Goal: Transaction & Acquisition: Purchase product/service

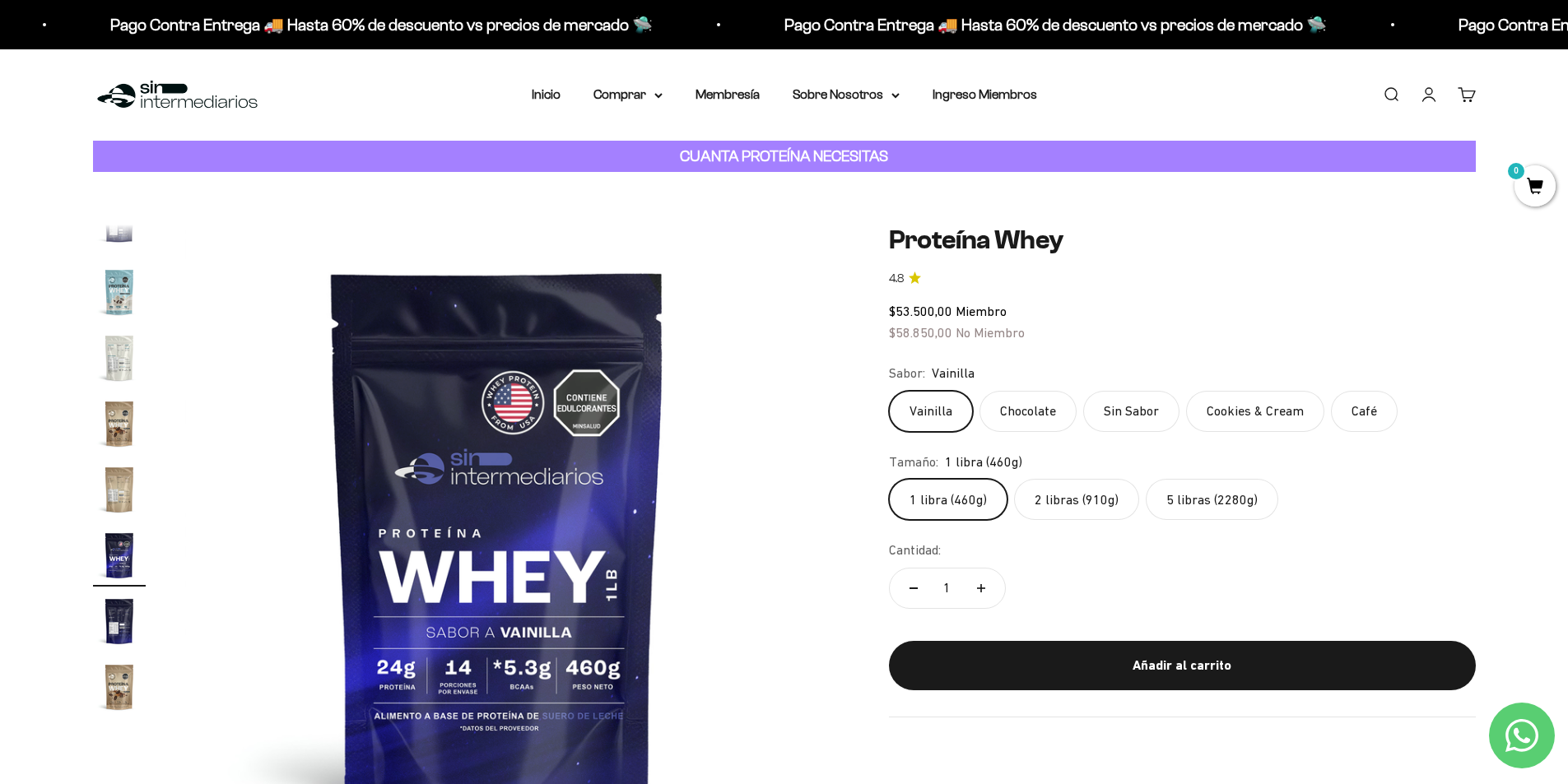
click at [1057, 506] on label "2 libras (910g)" at bounding box center [1076, 500] width 125 height 41
click at [889, 479] on input "2 libras (910g)" at bounding box center [888, 478] width 1 height 1
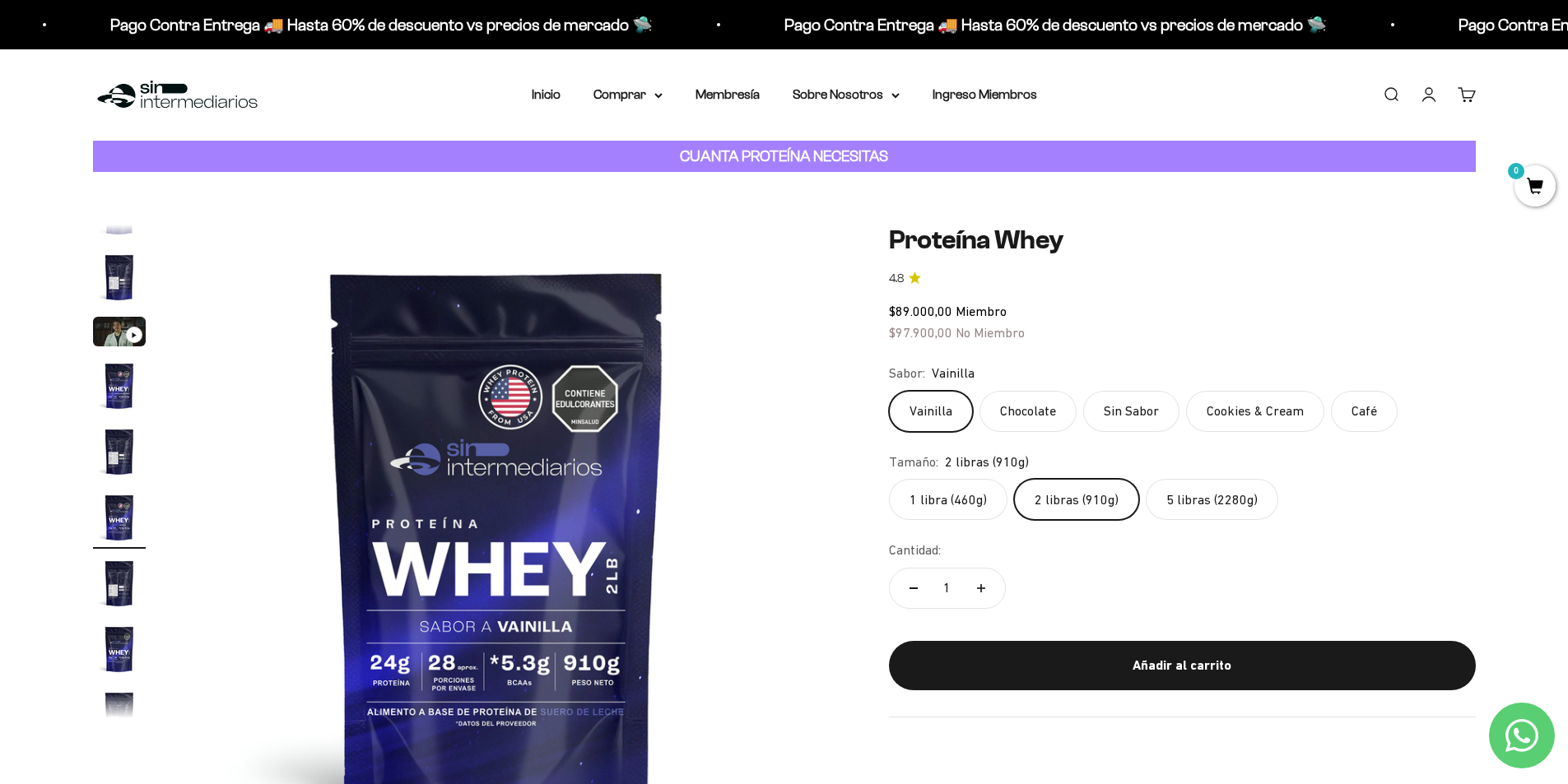
scroll to position [31, 0]
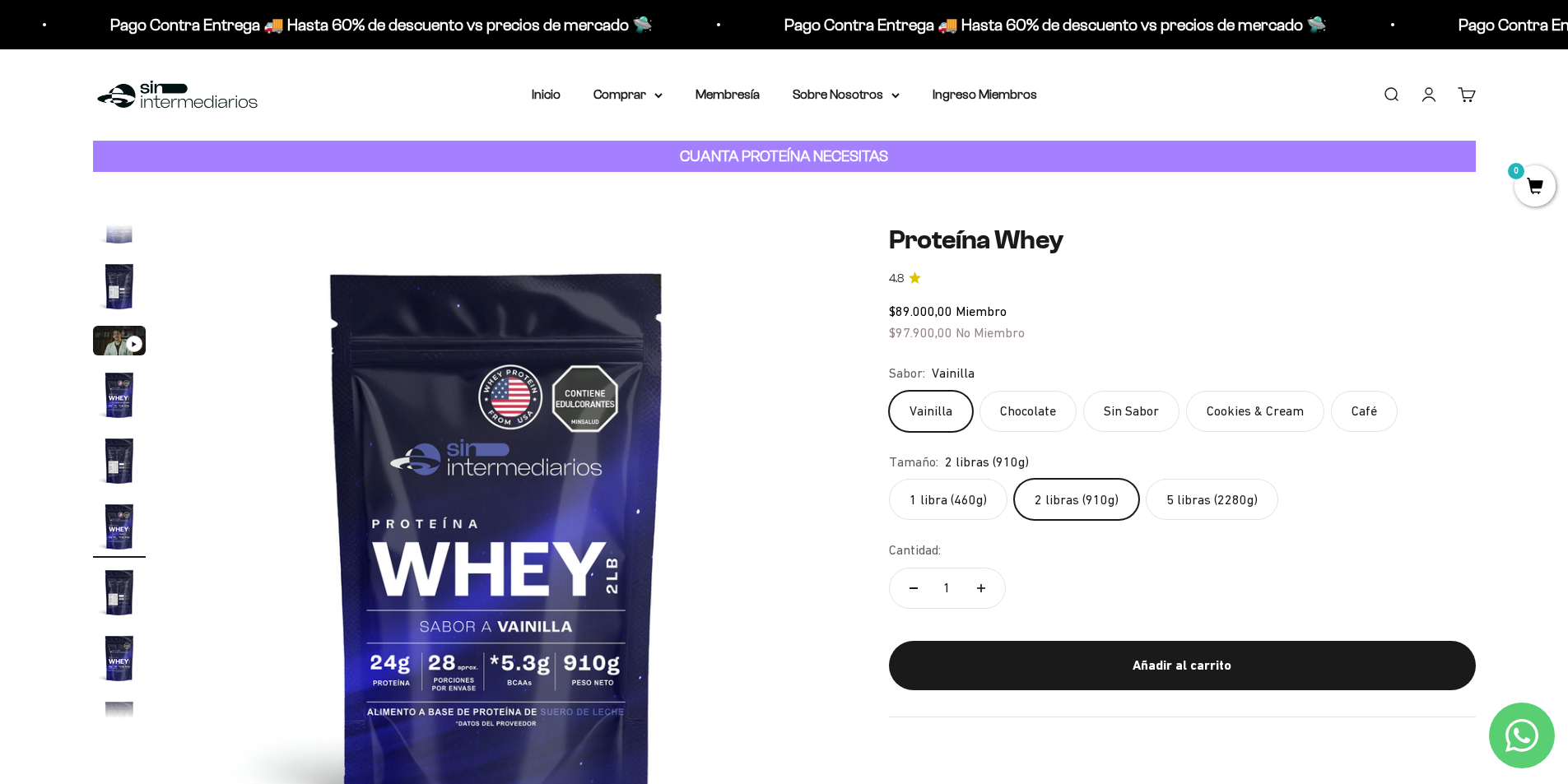
click at [1183, 511] on label "5 libras (2280g)" at bounding box center [1211, 500] width 132 height 41
click at [889, 479] on input "5 libras (2280g)" at bounding box center [888, 478] width 1 height 1
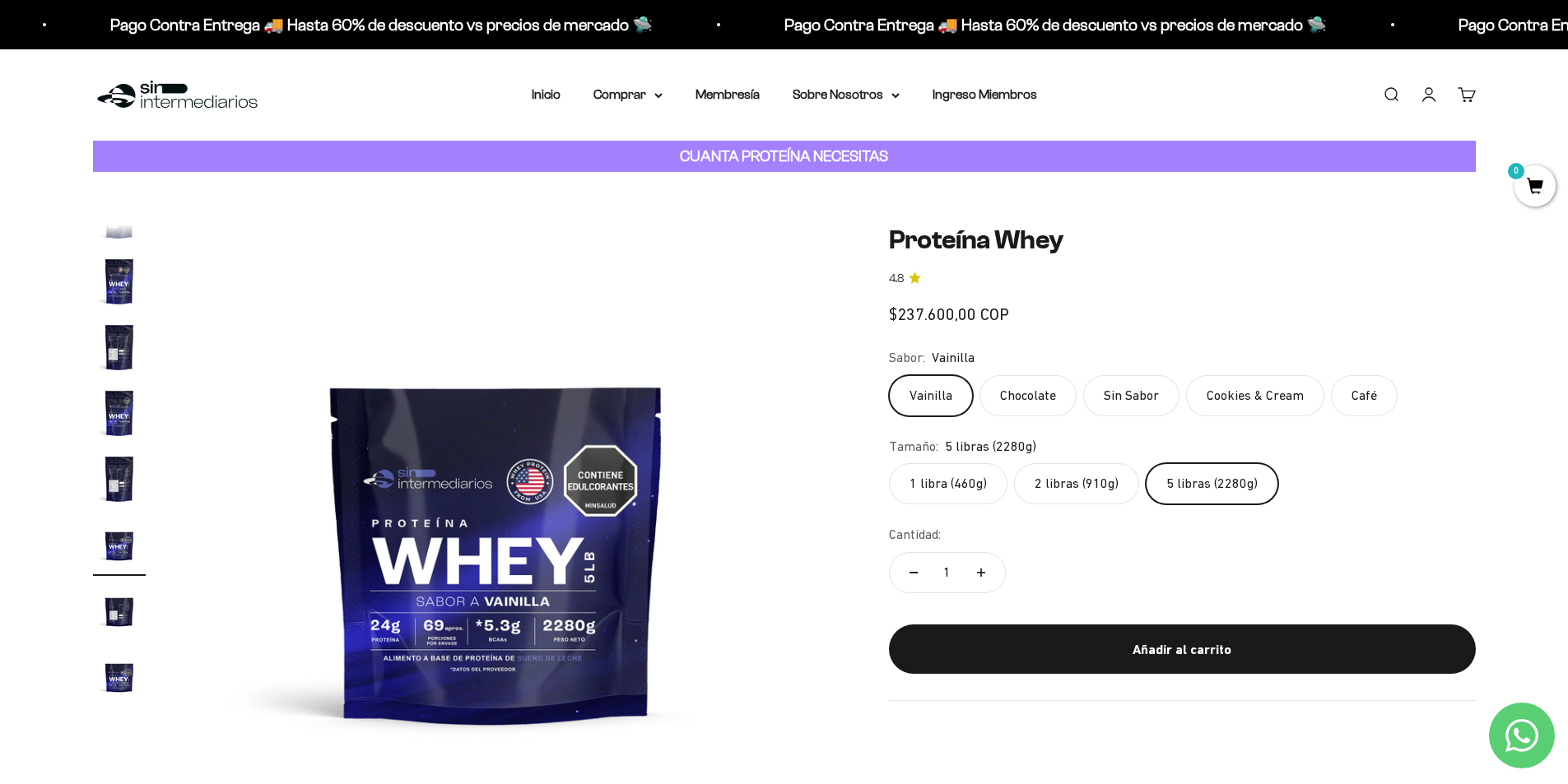
scroll to position [293, 0]
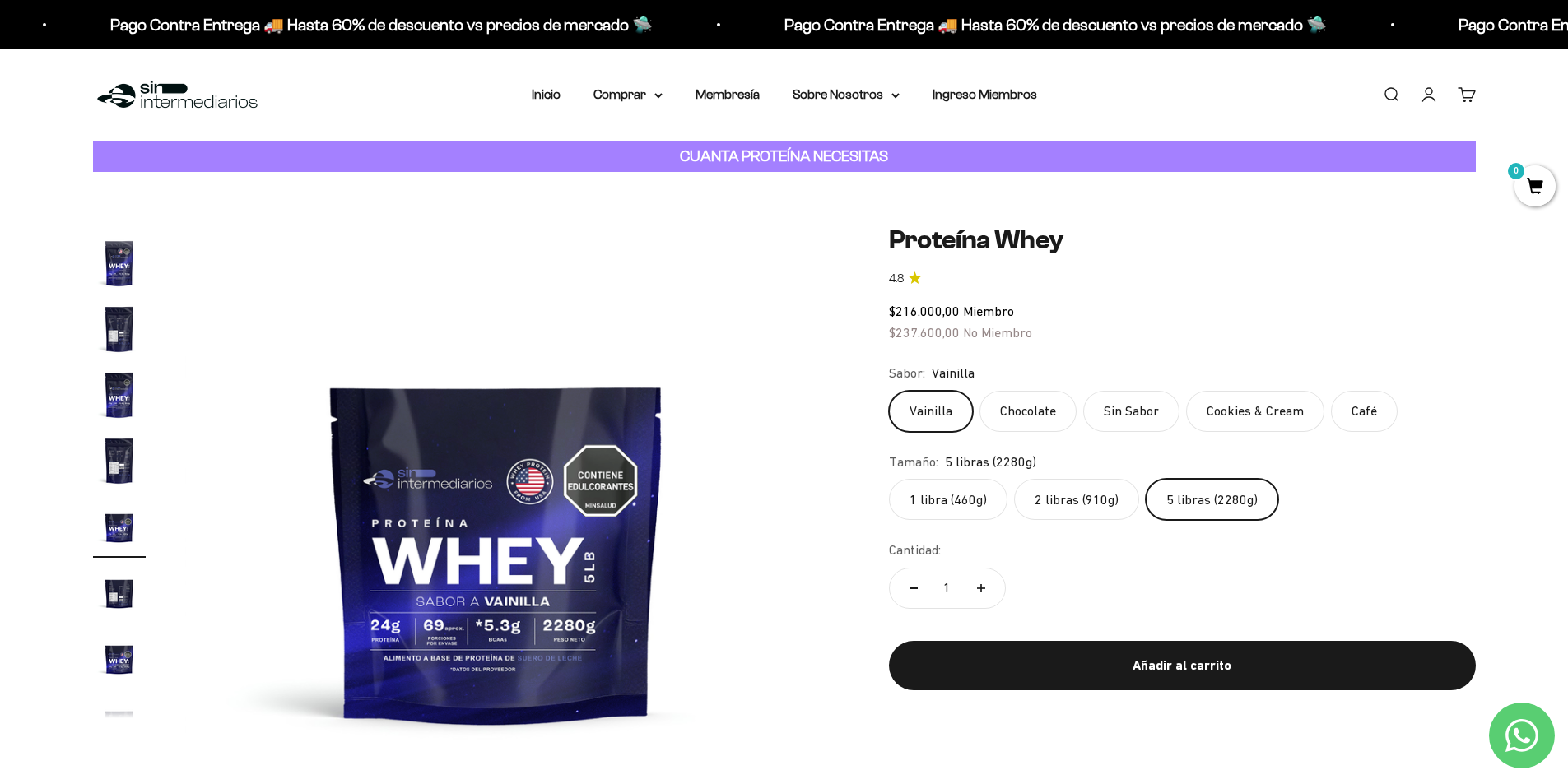
click at [1076, 509] on label "2 libras (910g)" at bounding box center [1076, 500] width 125 height 41
click at [889, 479] on input "2 libras (910g)" at bounding box center [888, 478] width 1 height 1
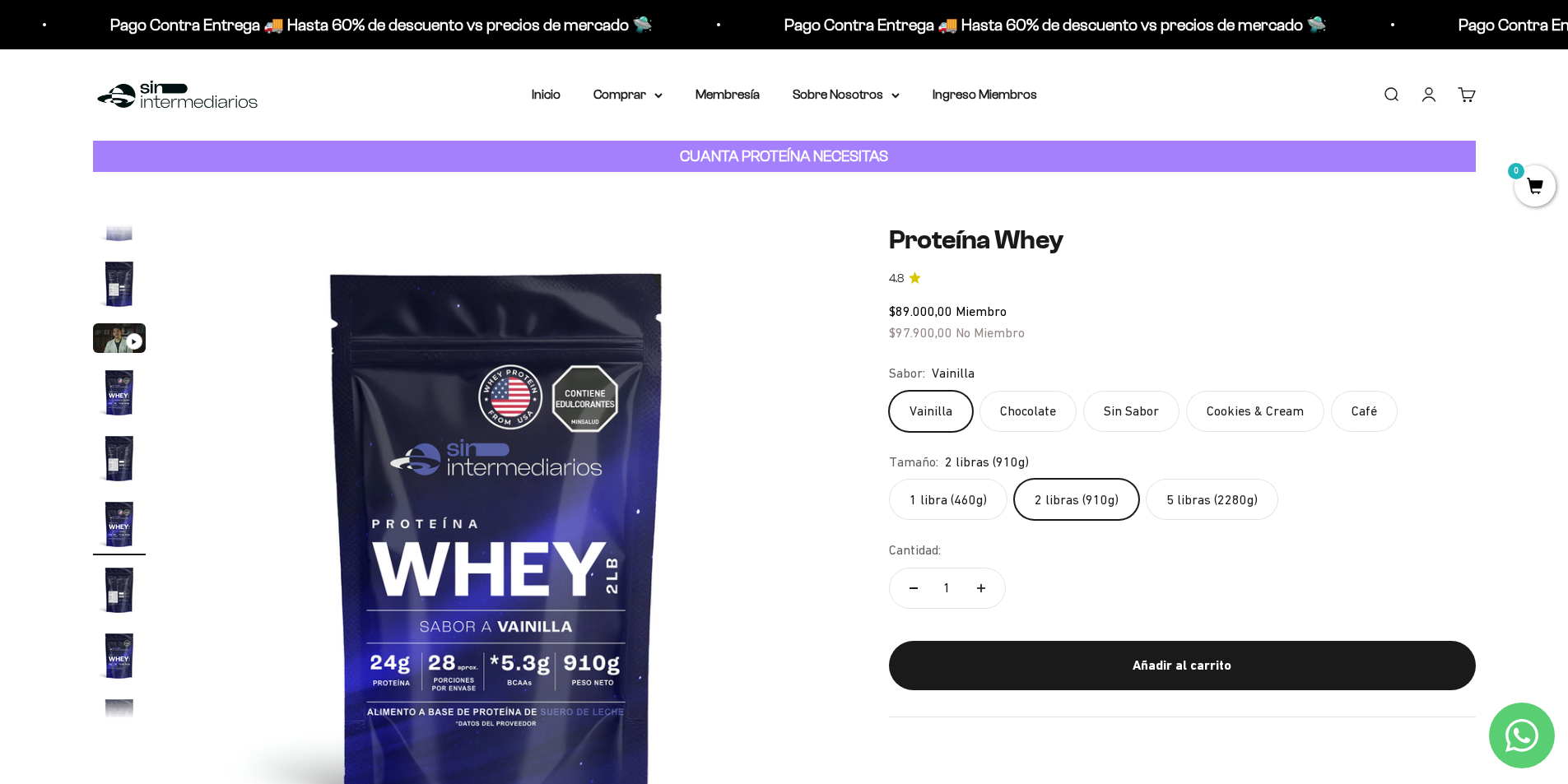
scroll to position [31, 0]
click at [128, 458] on img "Ir al artículo 5" at bounding box center [119, 461] width 52 height 52
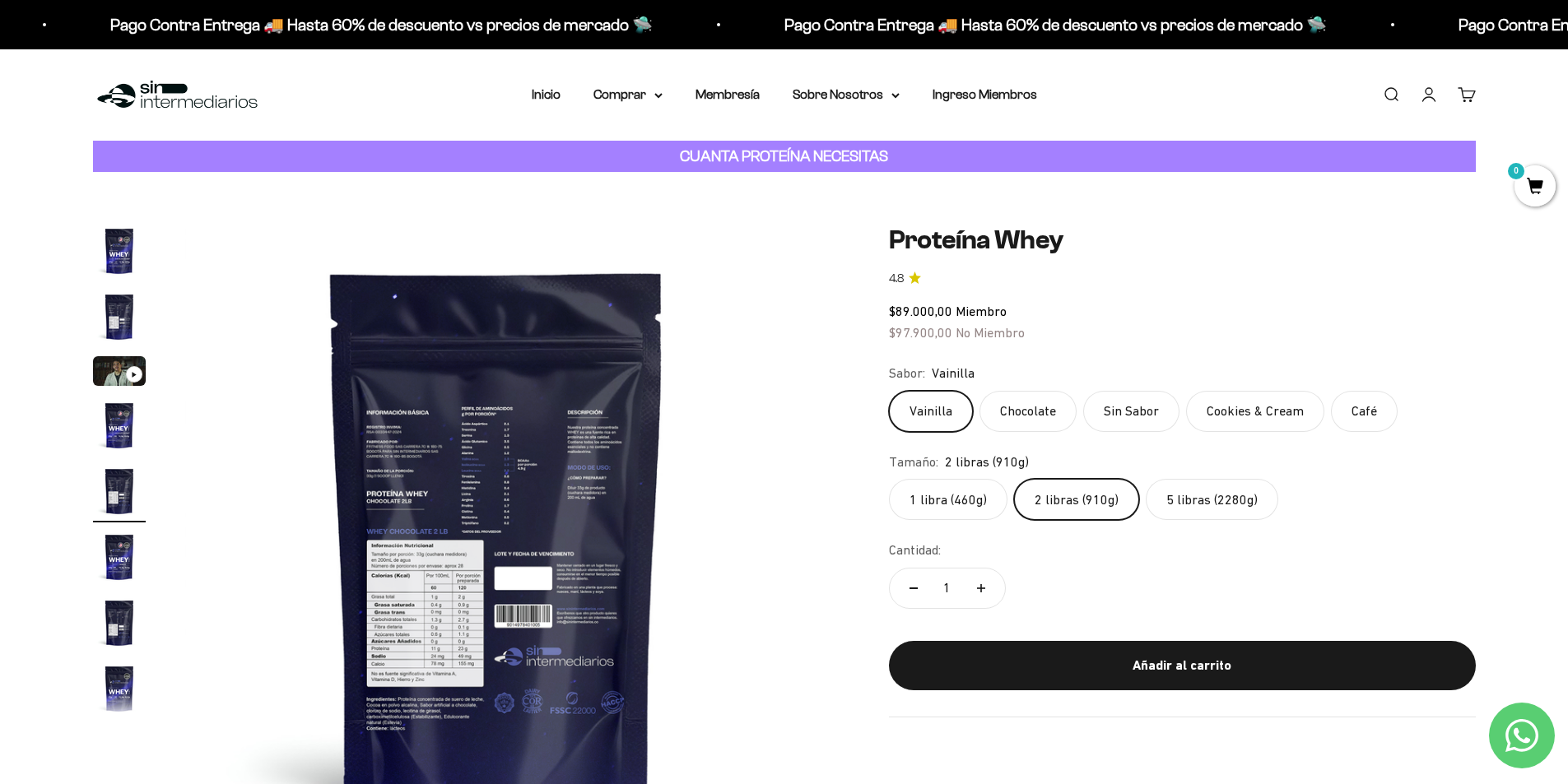
scroll to position [247, 0]
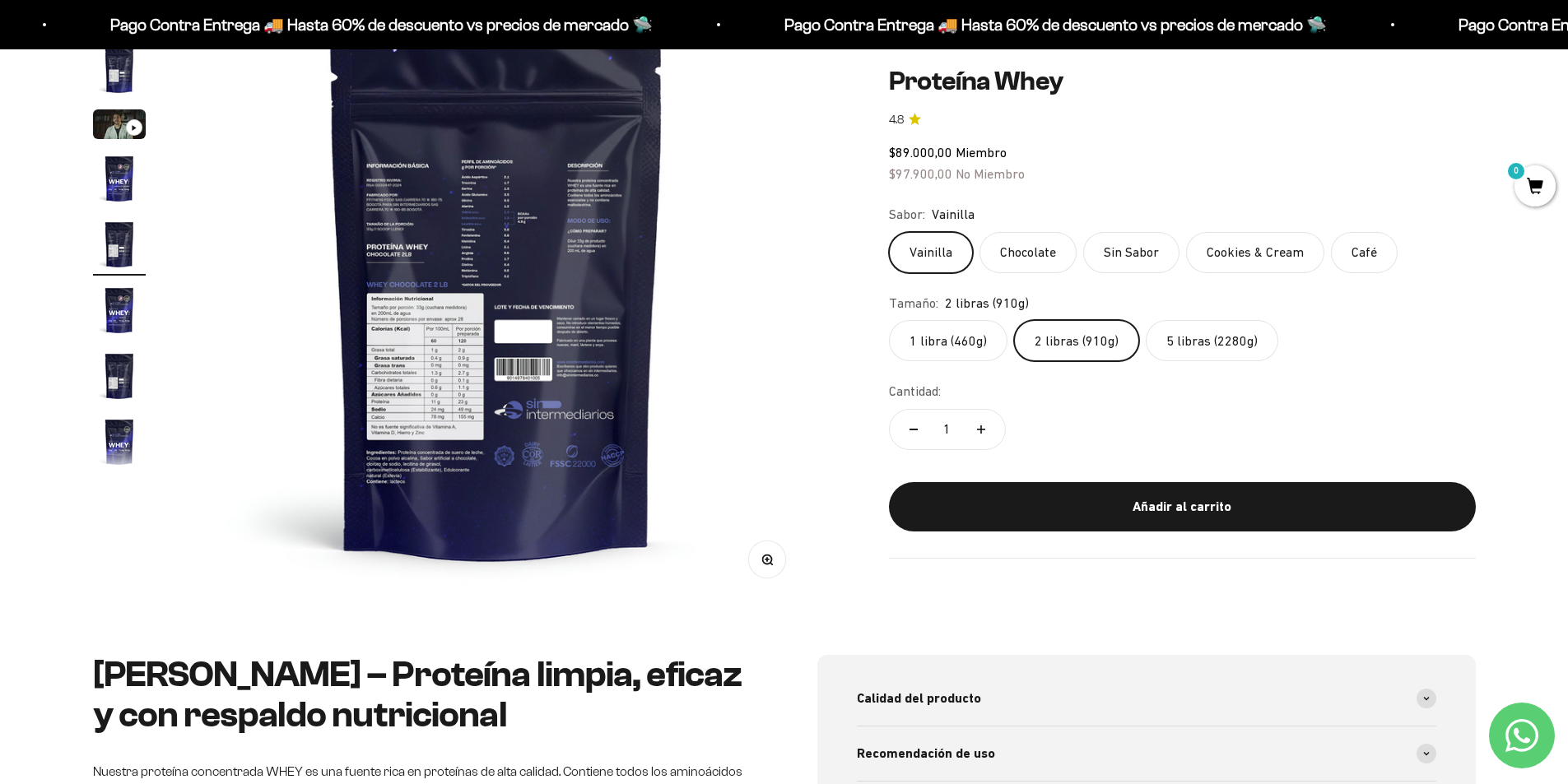
click at [756, 559] on button "Zoom" at bounding box center [766, 559] width 37 height 37
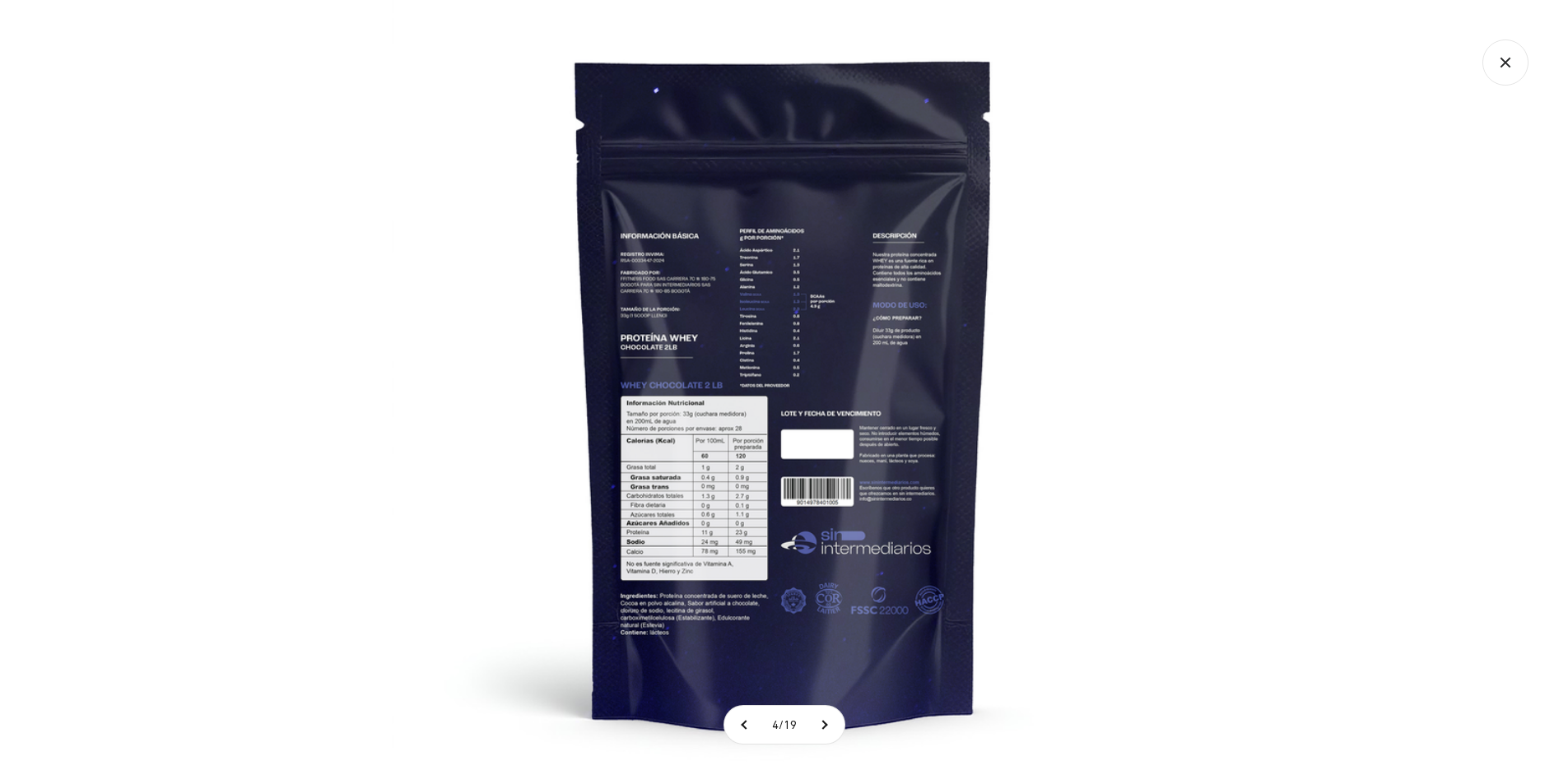
click at [469, 407] on img at bounding box center [784, 392] width 784 height 784
click at [714, 450] on img at bounding box center [784, 392] width 784 height 784
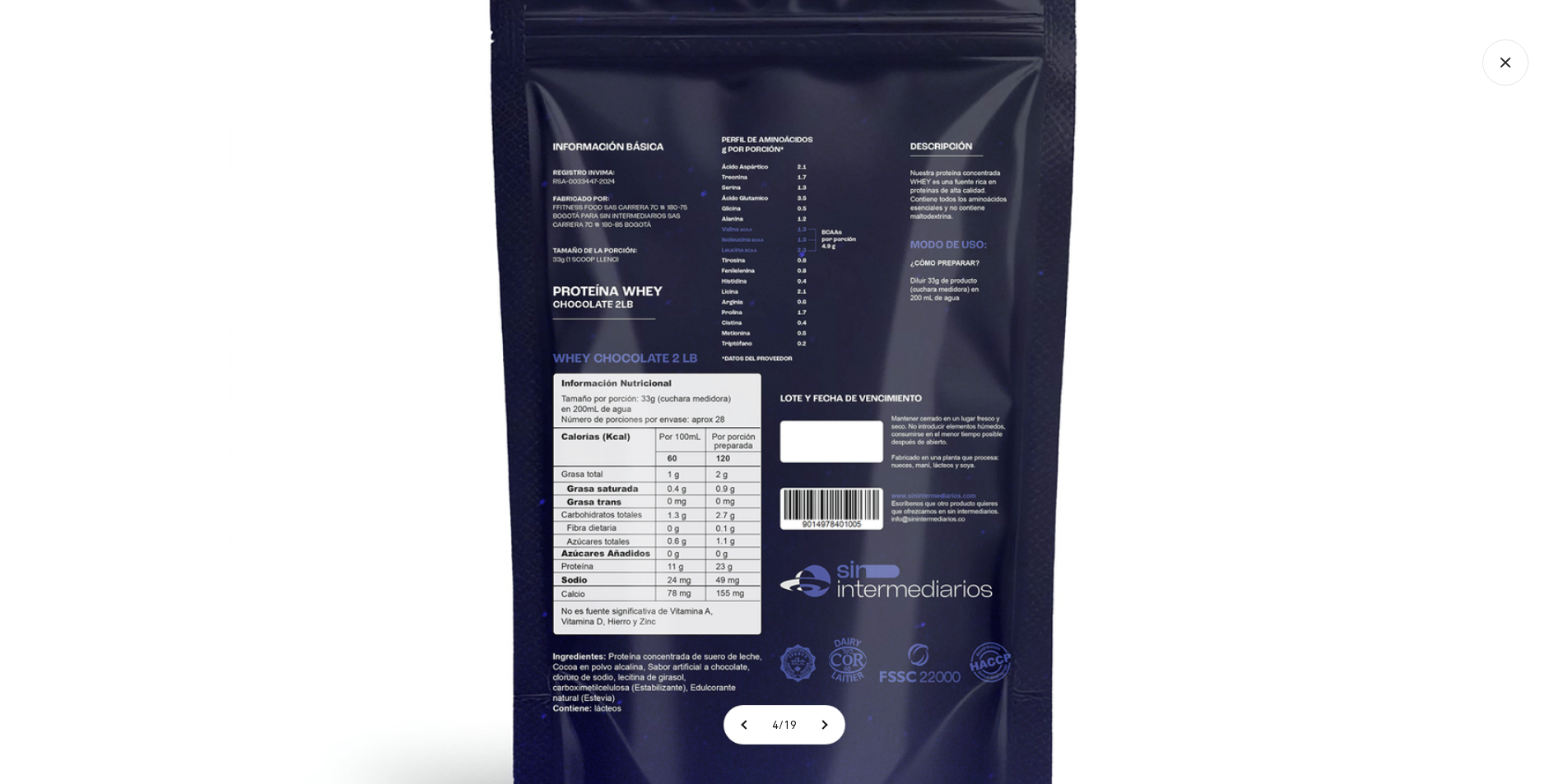
click at [720, 493] on img at bounding box center [784, 368] width 1111 height 1111
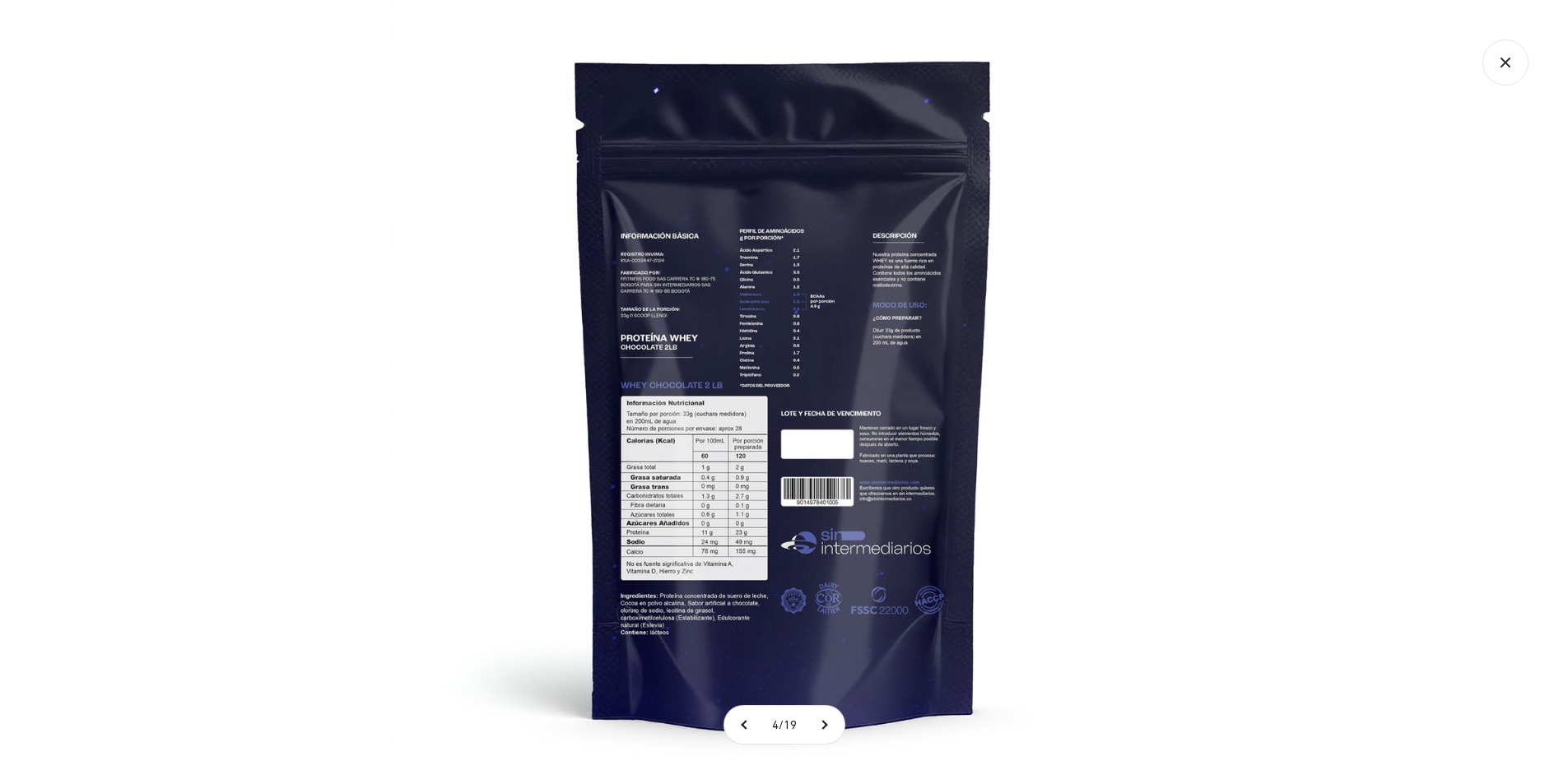
click at [1504, 62] on icon "Cerrar galería" at bounding box center [1505, 62] width 46 height 46
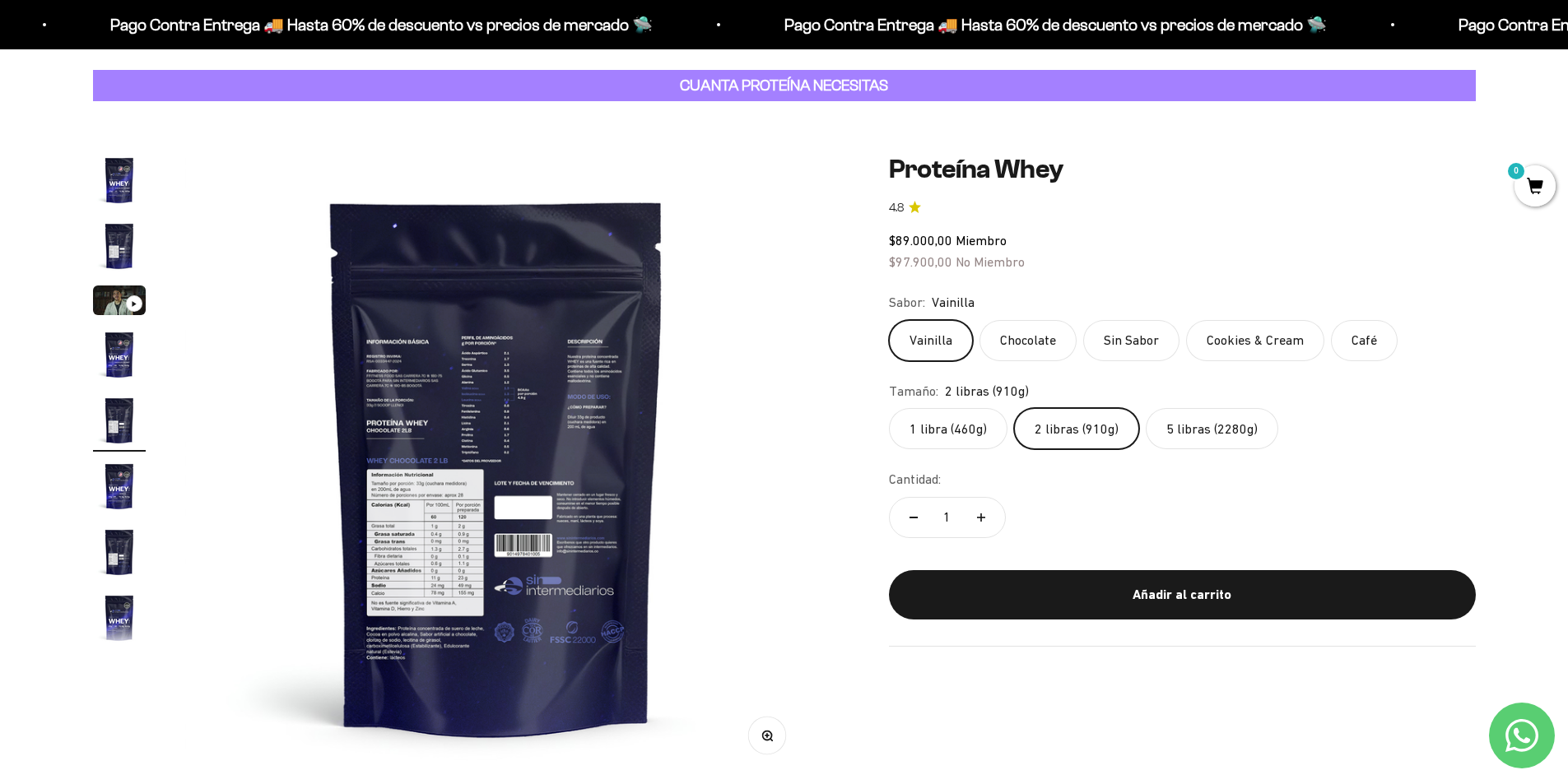
scroll to position [0, 0]
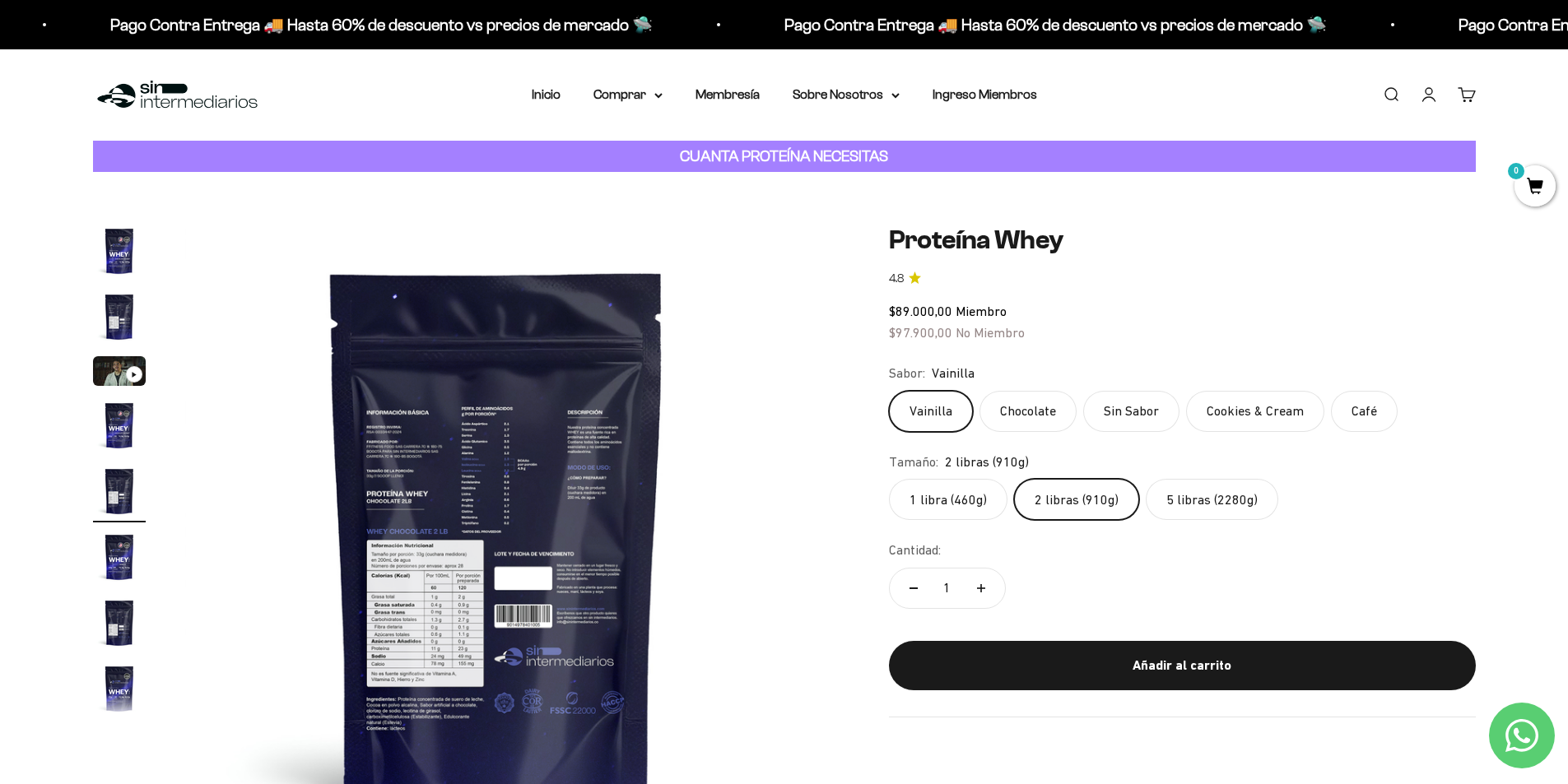
click at [1195, 506] on label "5 libras (2280g)" at bounding box center [1211, 500] width 132 height 41
click at [889, 479] on input "5 libras (2280g)" at bounding box center [888, 478] width 1 height 1
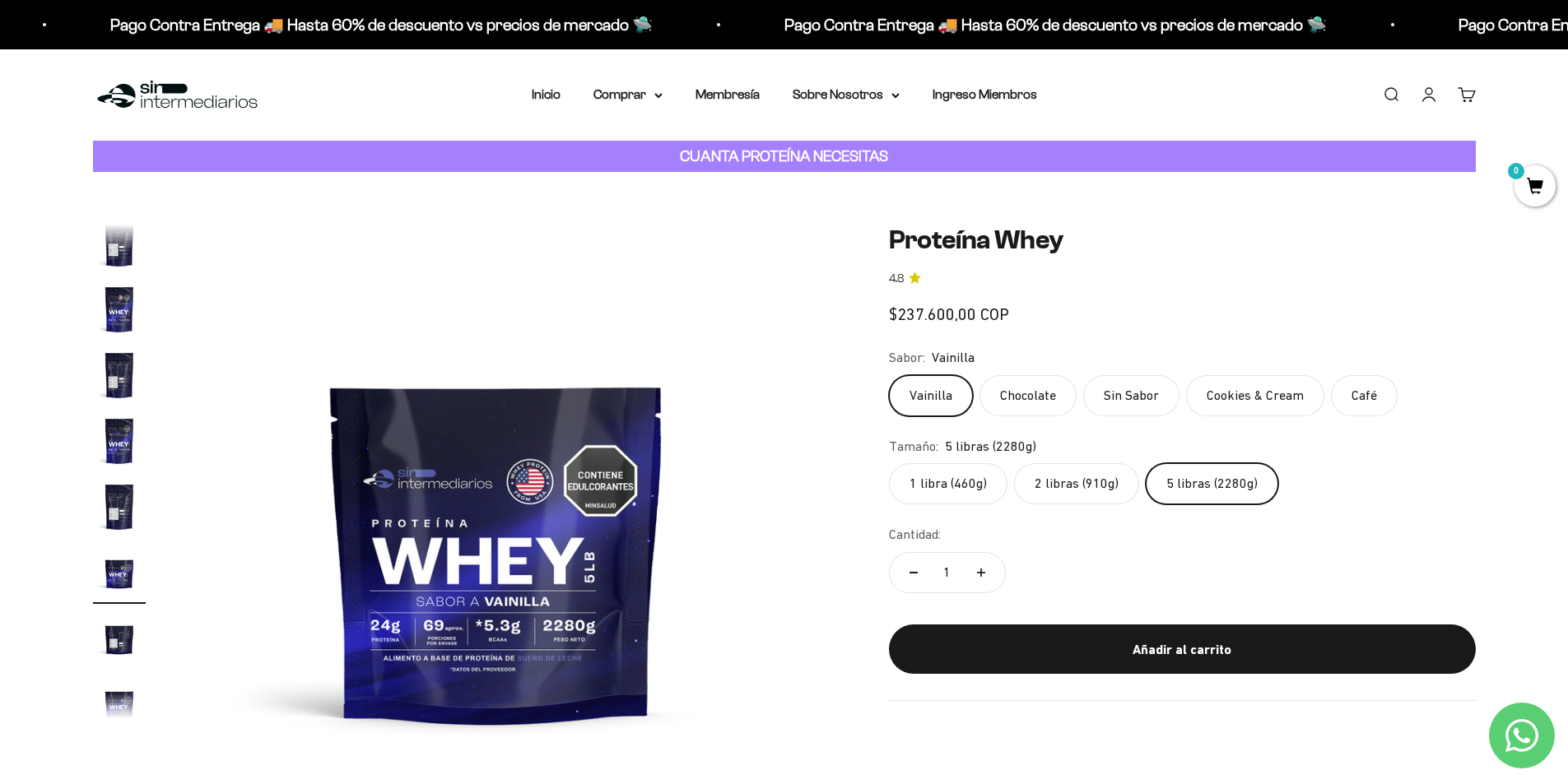
scroll to position [293, 0]
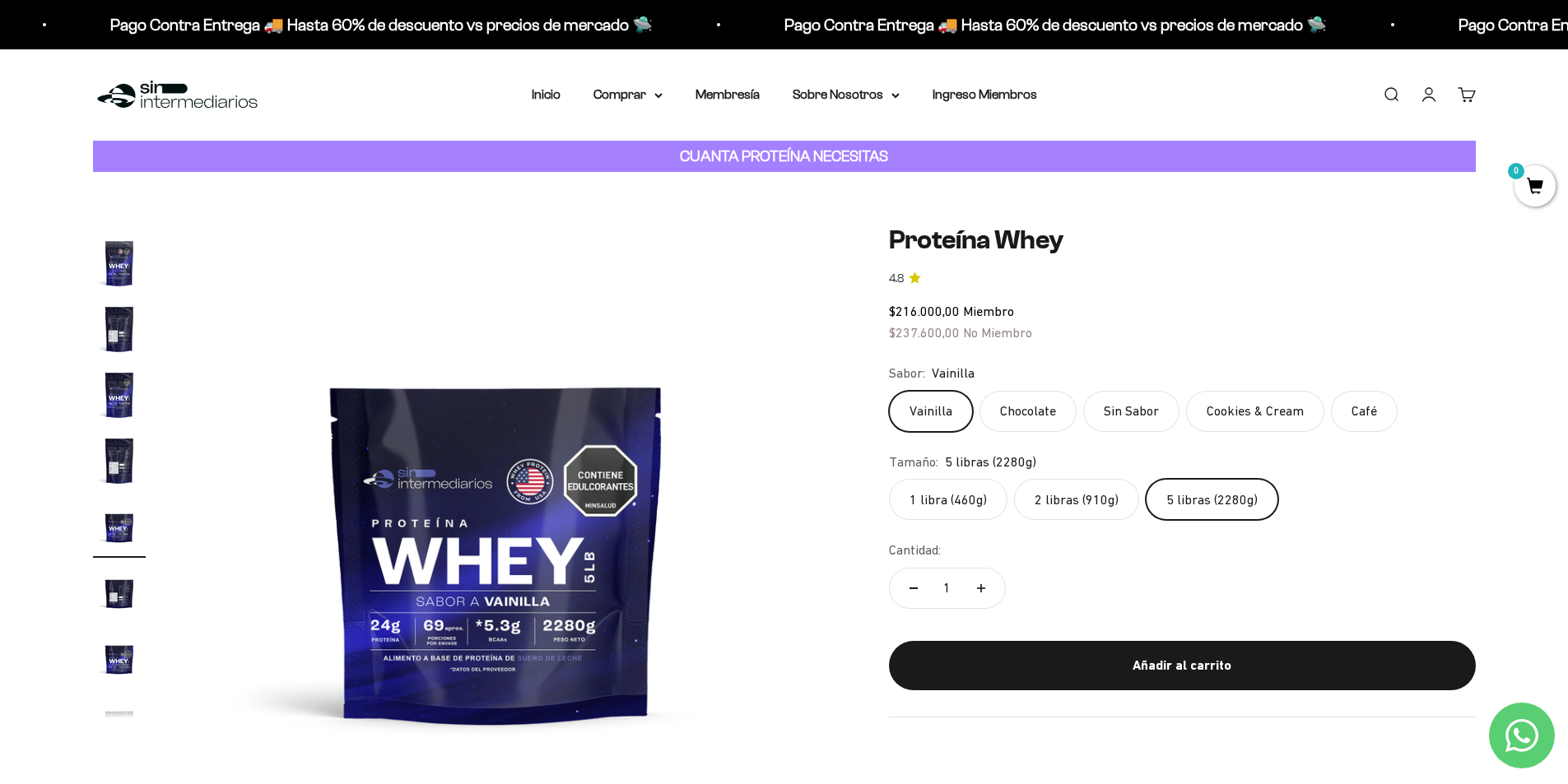
click at [1115, 498] on label "2 libras (910g)" at bounding box center [1076, 500] width 125 height 41
click at [889, 479] on input "2 libras (910g)" at bounding box center [888, 478] width 1 height 1
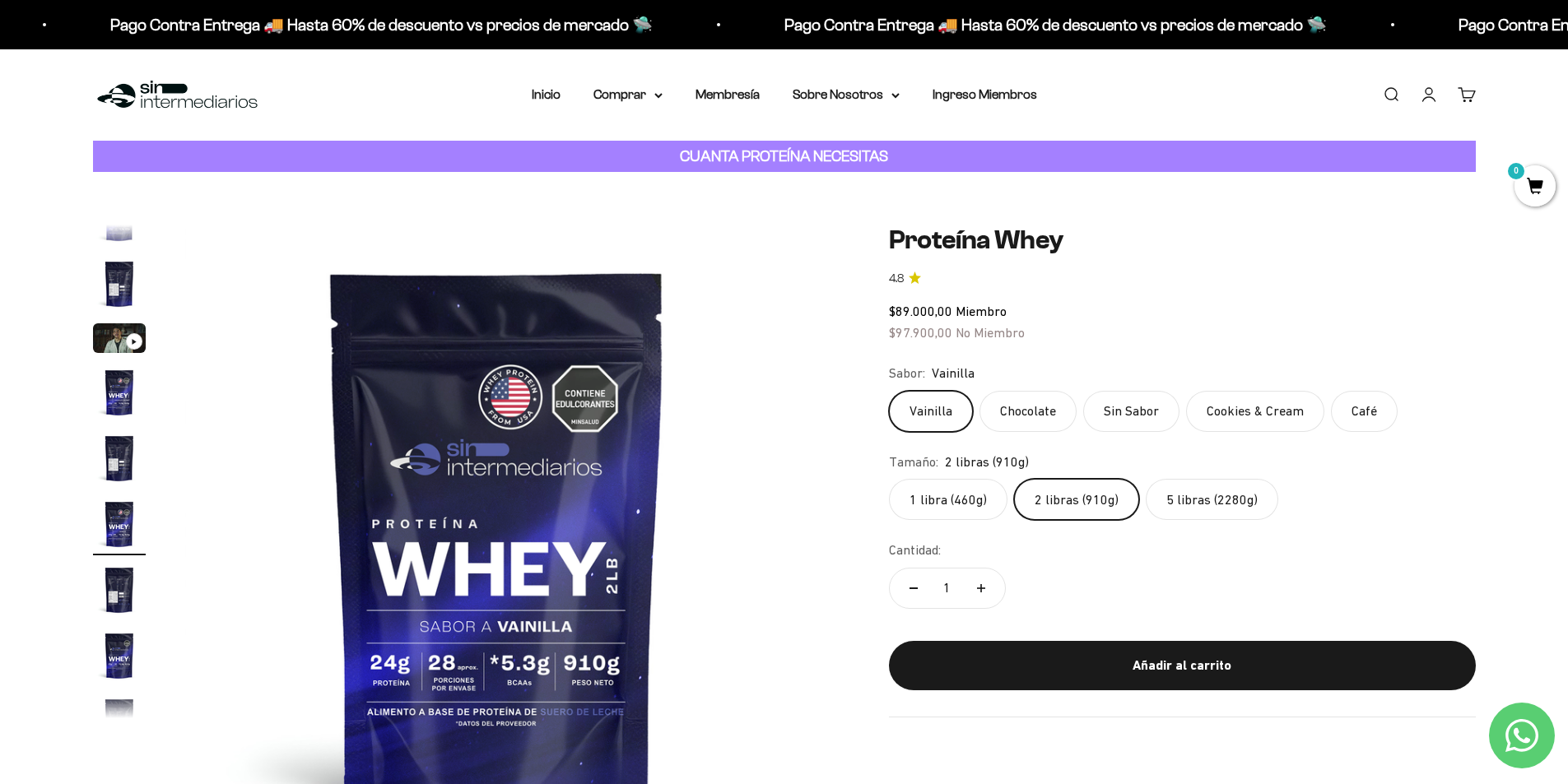
scroll to position [31, 0]
click at [118, 473] on img "Ir al artículo 5" at bounding box center [119, 461] width 52 height 52
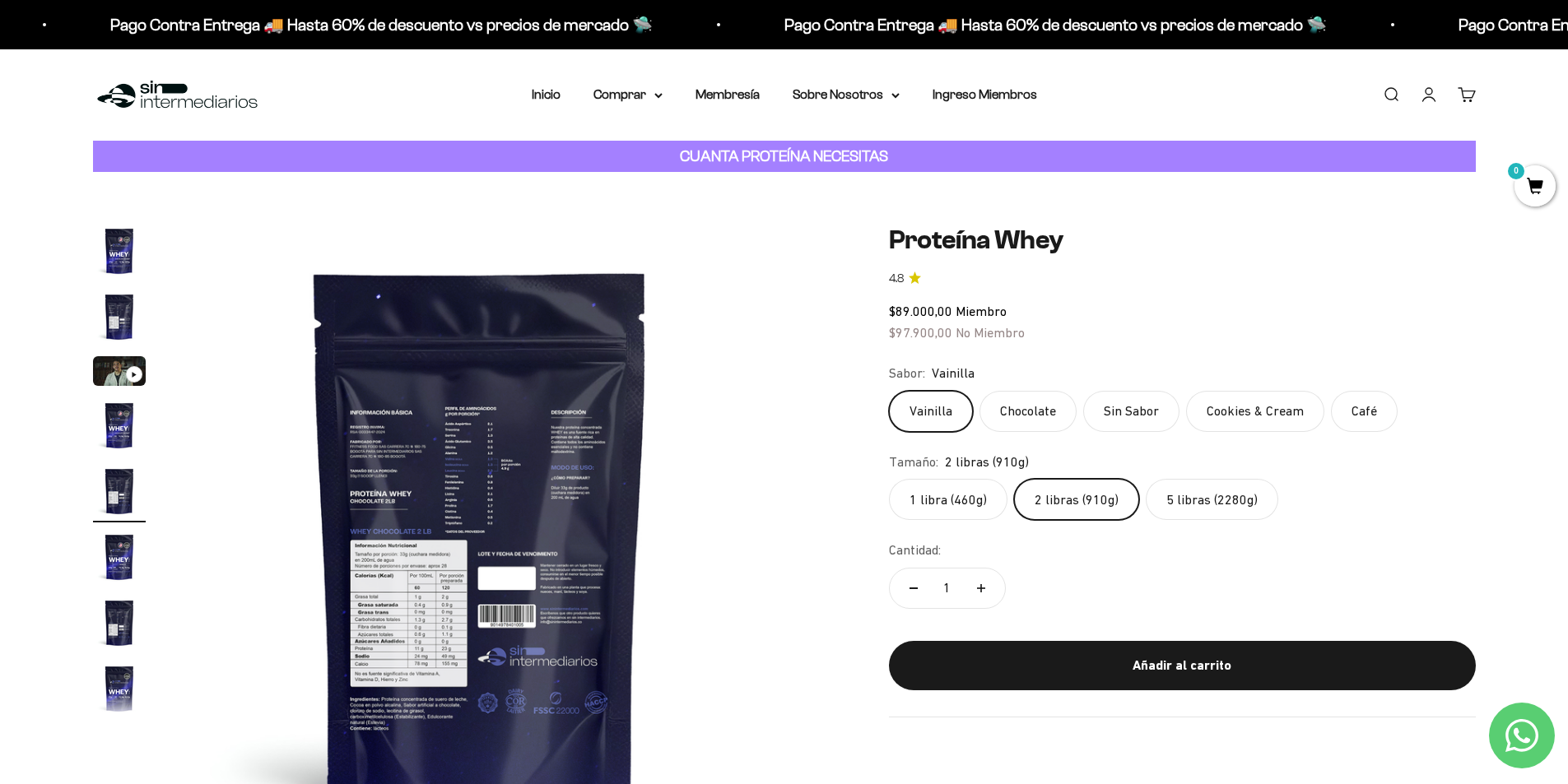
scroll to position [0, 2579]
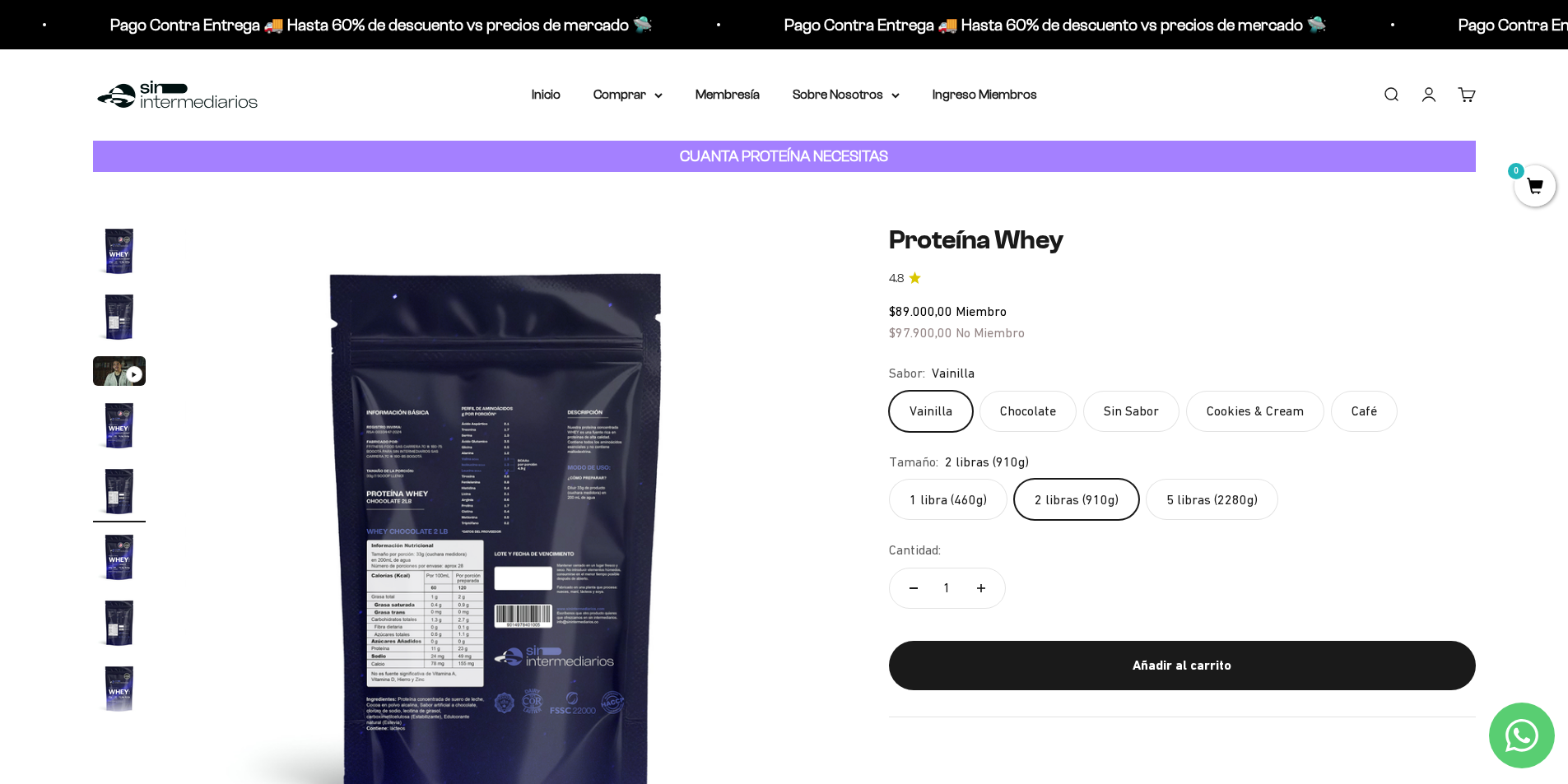
click at [455, 572] on img at bounding box center [497, 537] width 625 height 625
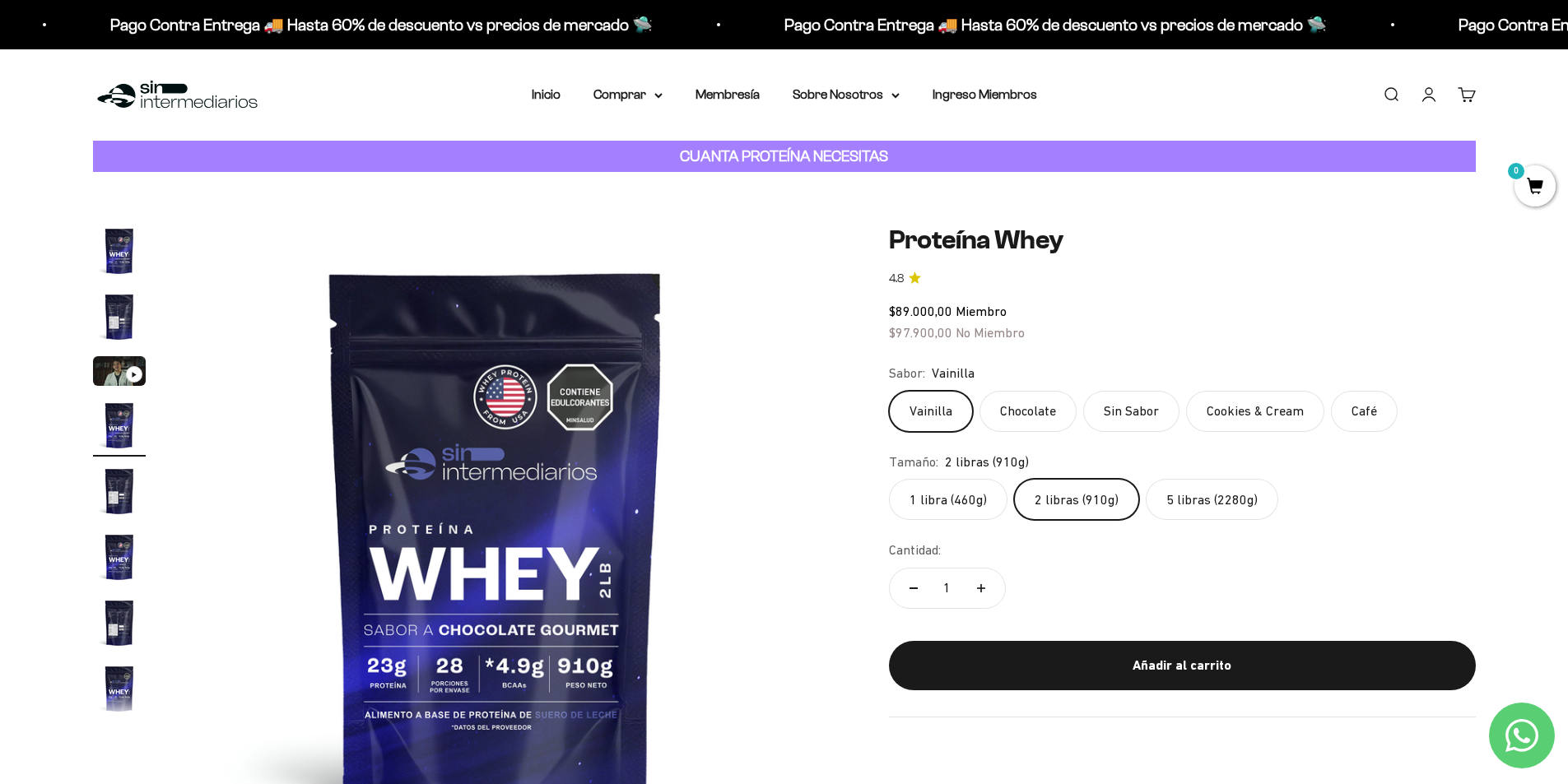
scroll to position [0, 1935]
click at [786, 522] on img at bounding box center [497, 537] width 625 height 625
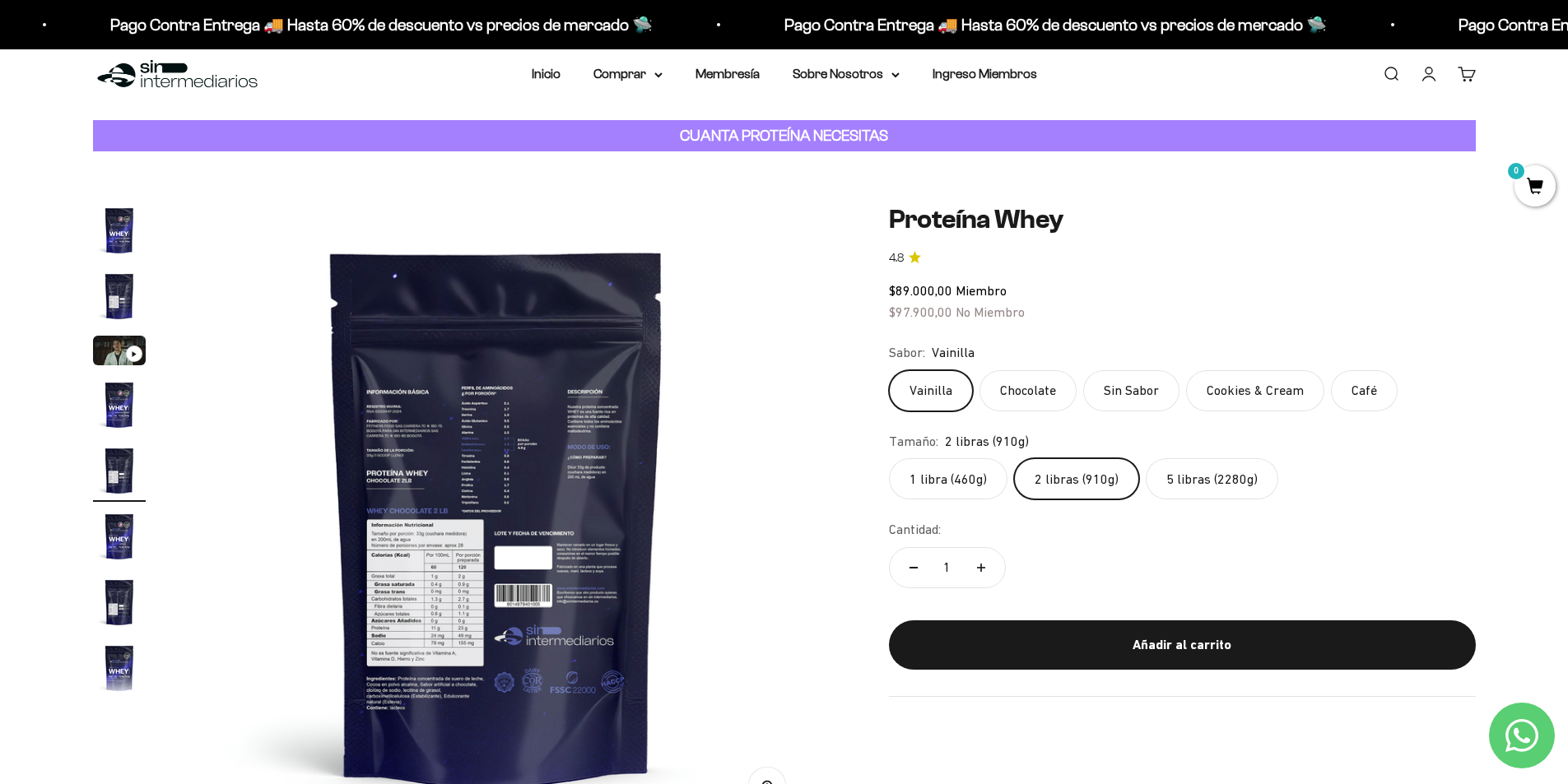
scroll to position [247, 0]
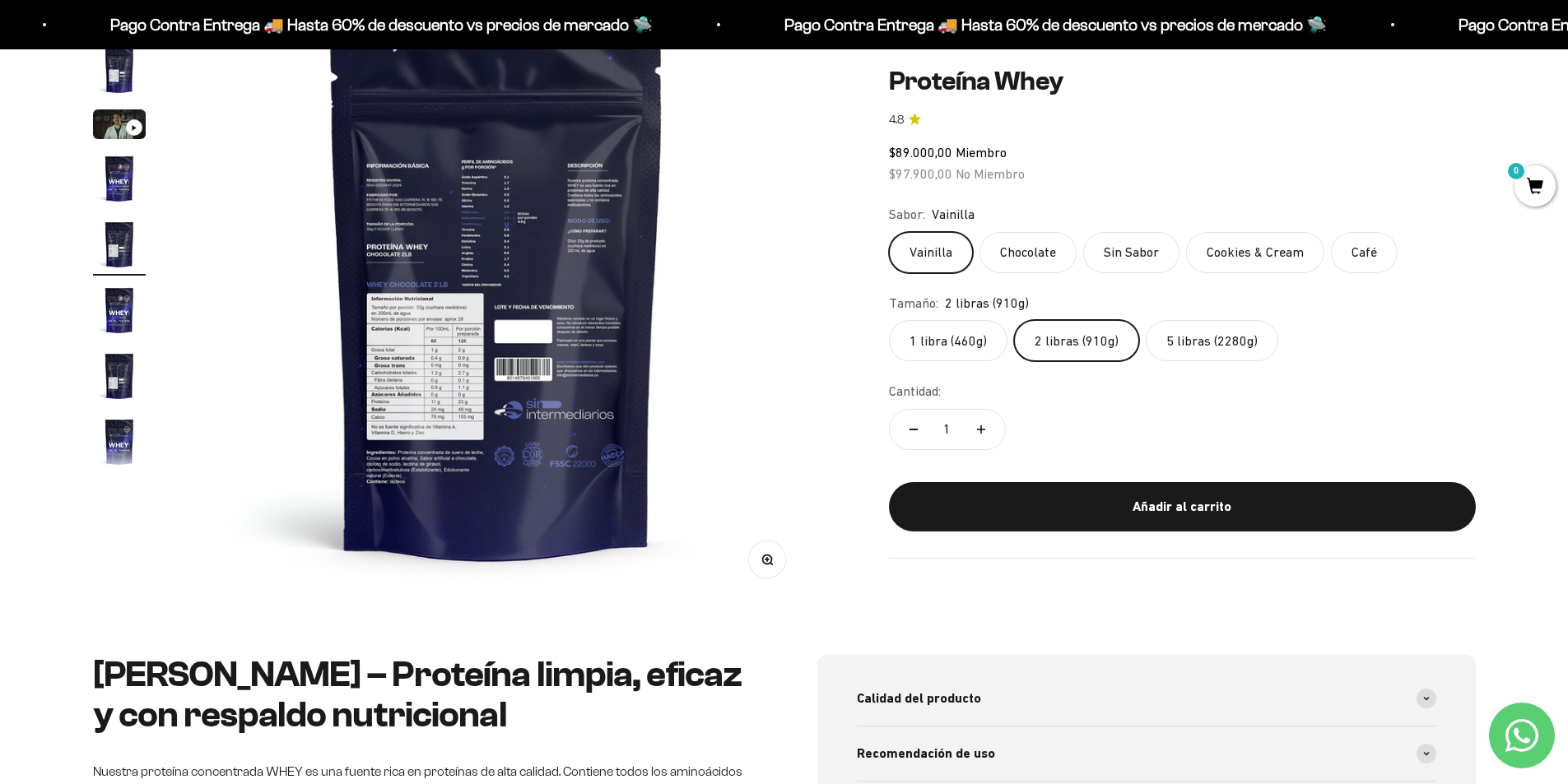
click at [771, 578] on div "Zoom" at bounding box center [766, 559] width 37 height 37
click at [767, 560] on icon "button" at bounding box center [766, 559] width 5 height 5
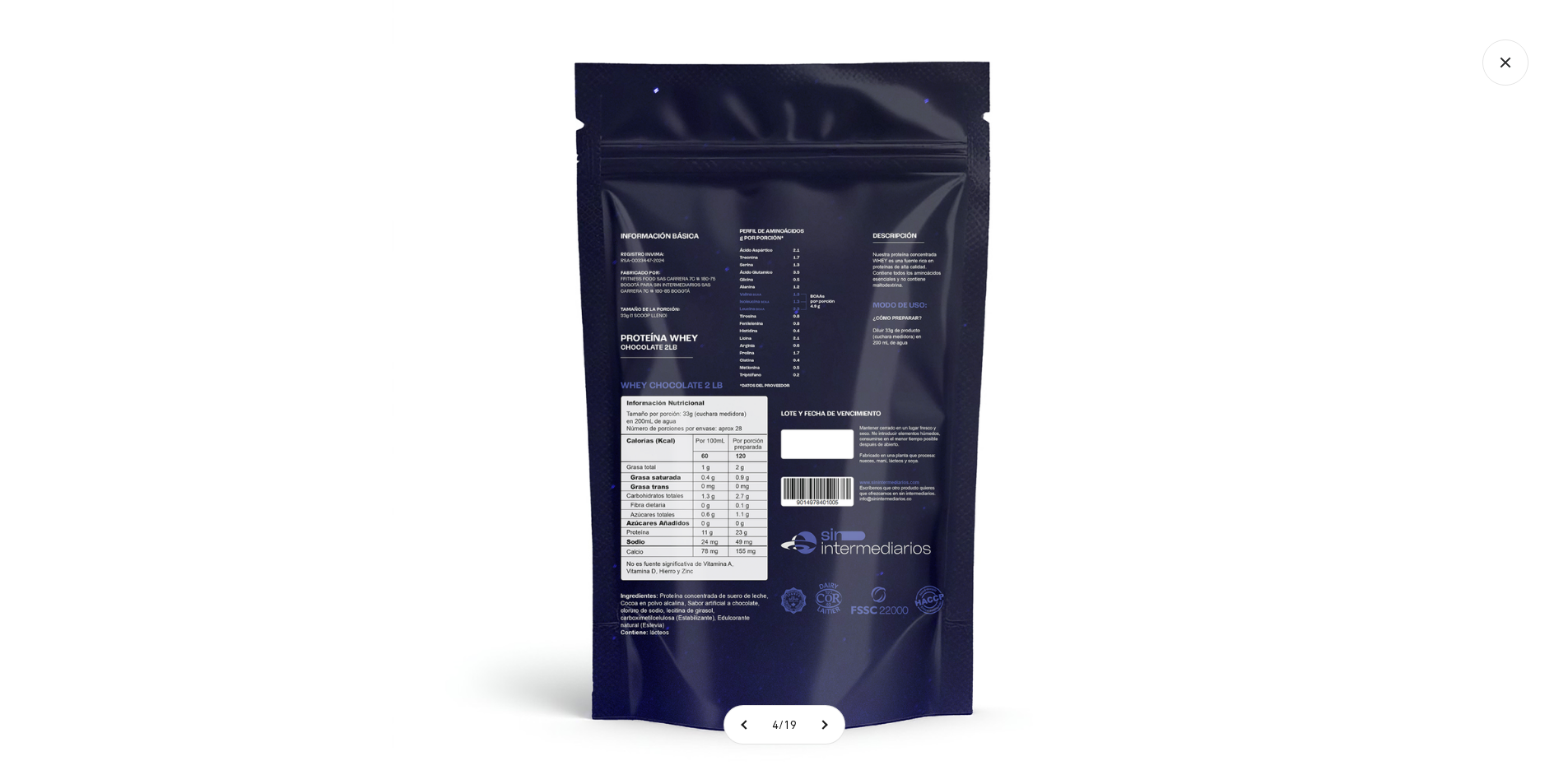
click at [656, 484] on img at bounding box center [784, 392] width 784 height 784
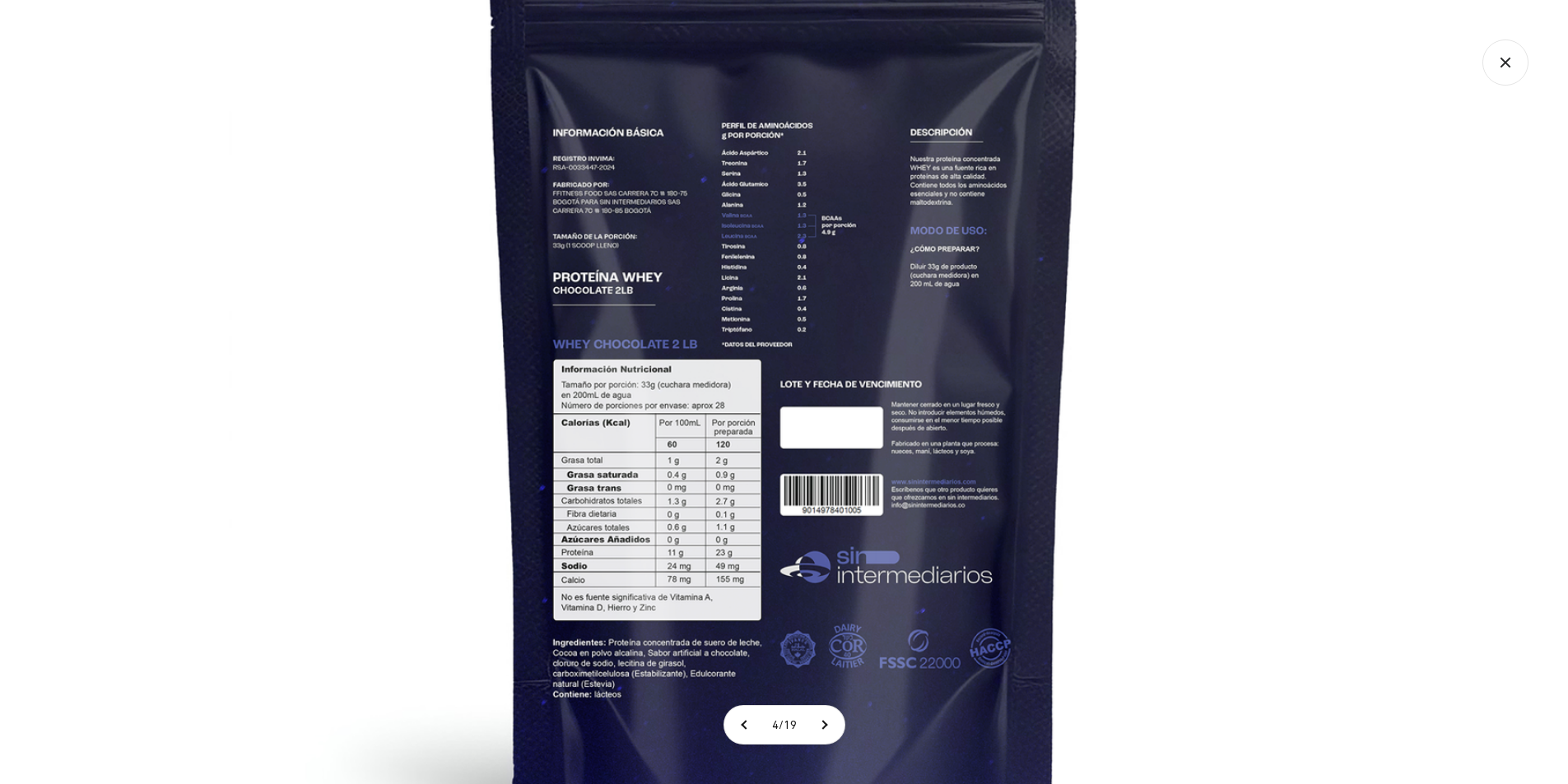
click at [656, 484] on img at bounding box center [784, 354] width 1111 height 1111
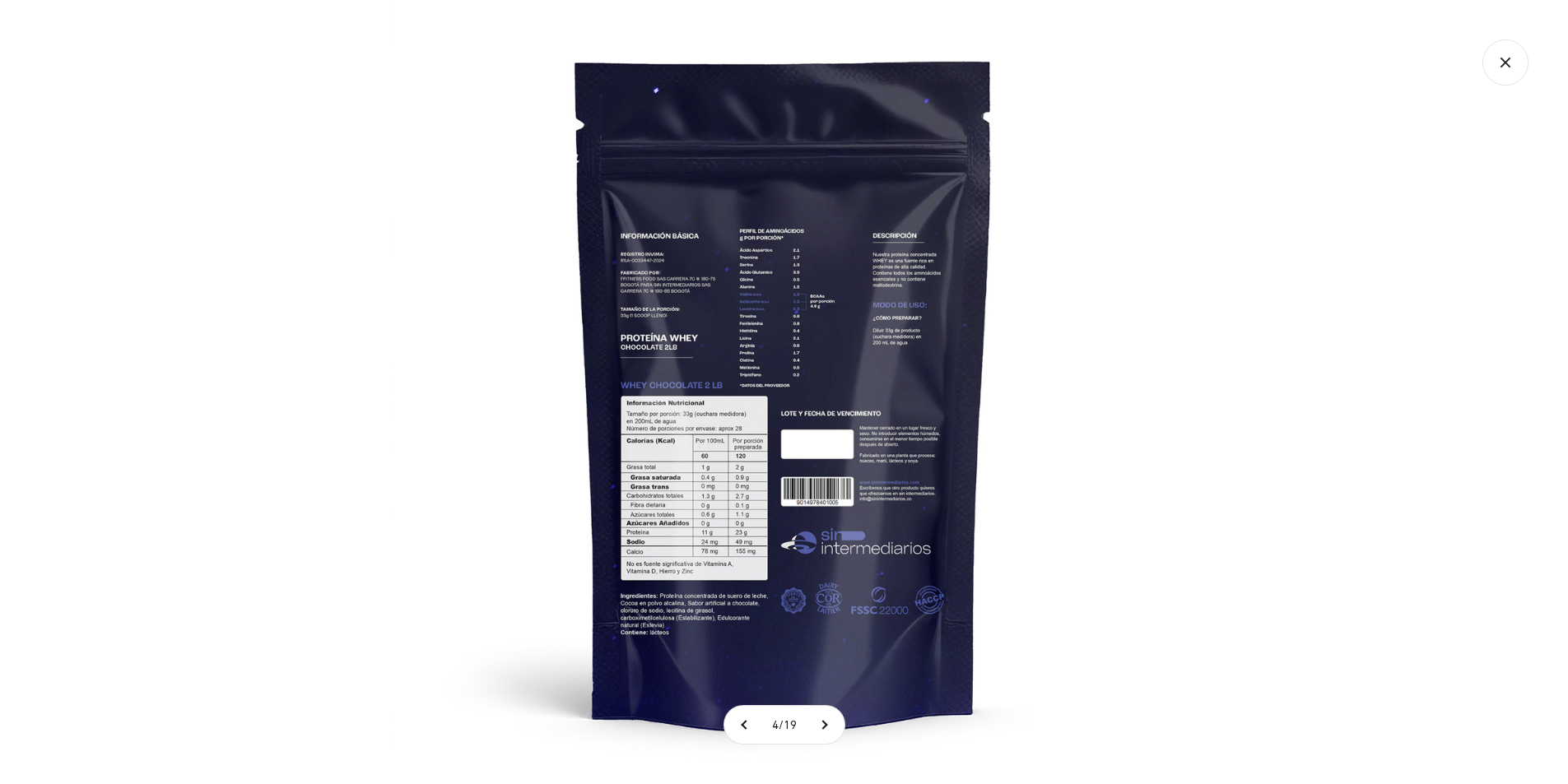
click at [1514, 57] on icon "Cerrar galería" at bounding box center [1505, 62] width 46 height 46
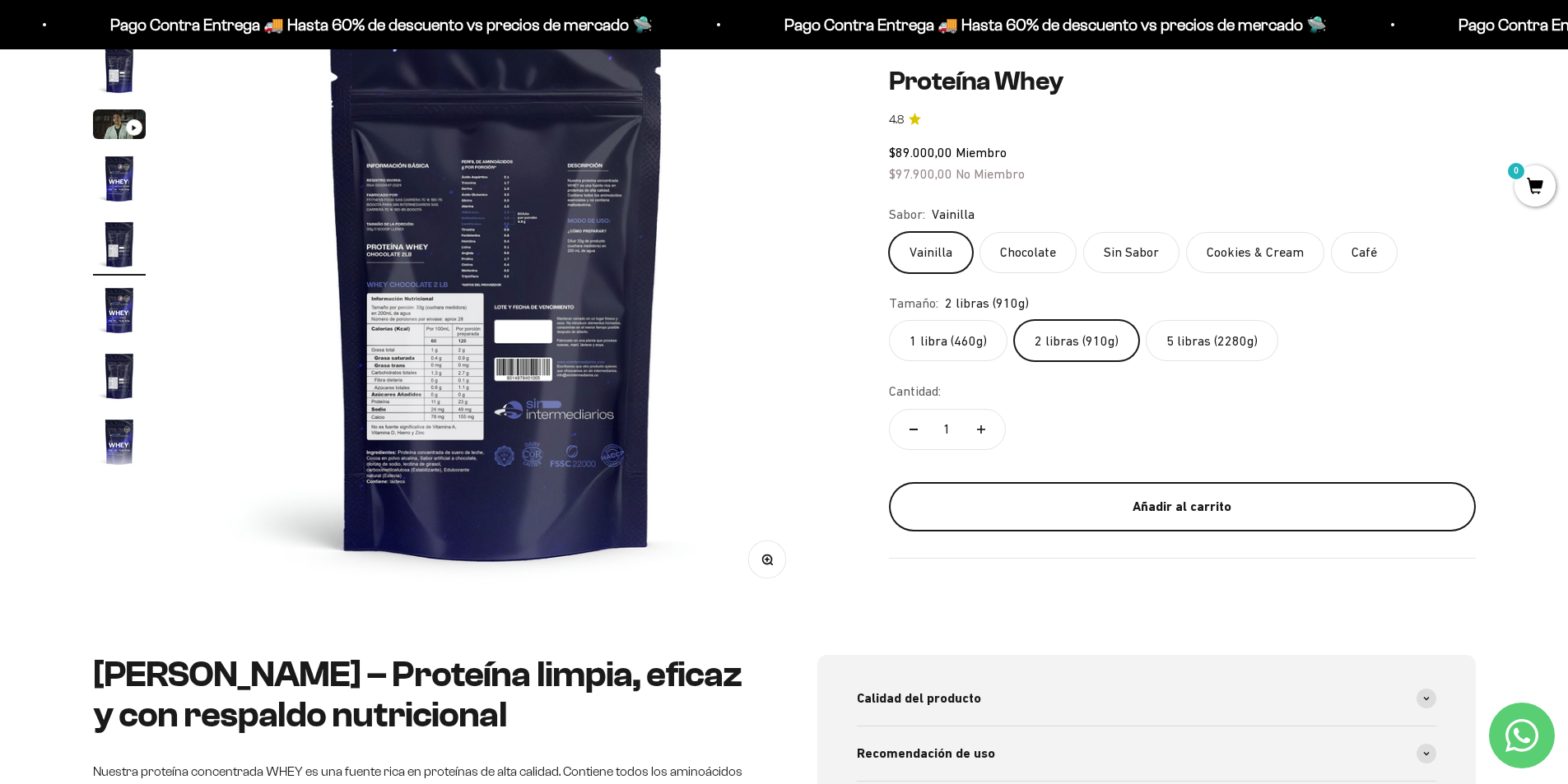
click at [1203, 501] on div "Añadir al carrito" at bounding box center [1183, 507] width 521 height 22
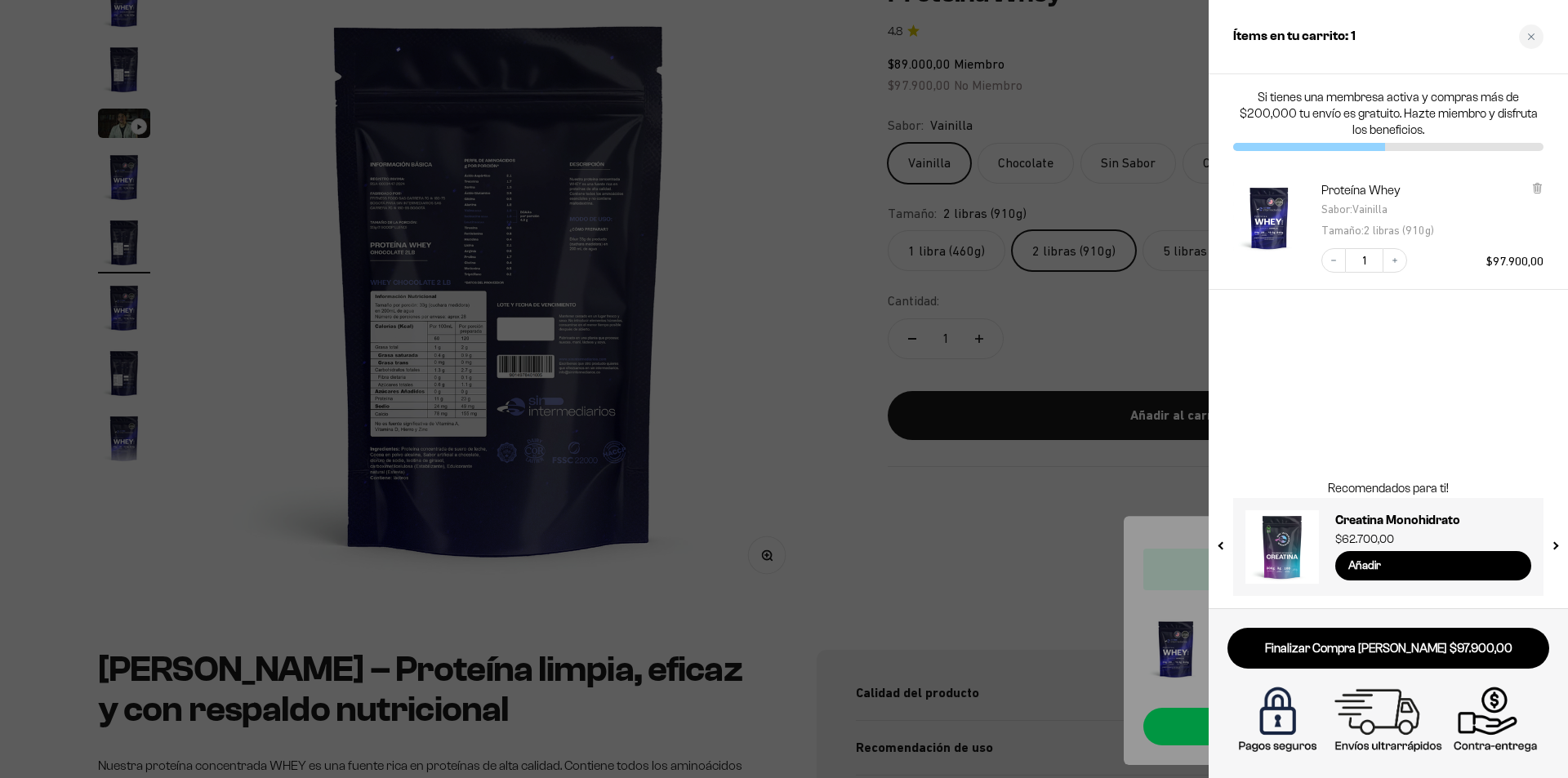
click at [1108, 342] on div at bounding box center [784, 389] width 1568 height 778
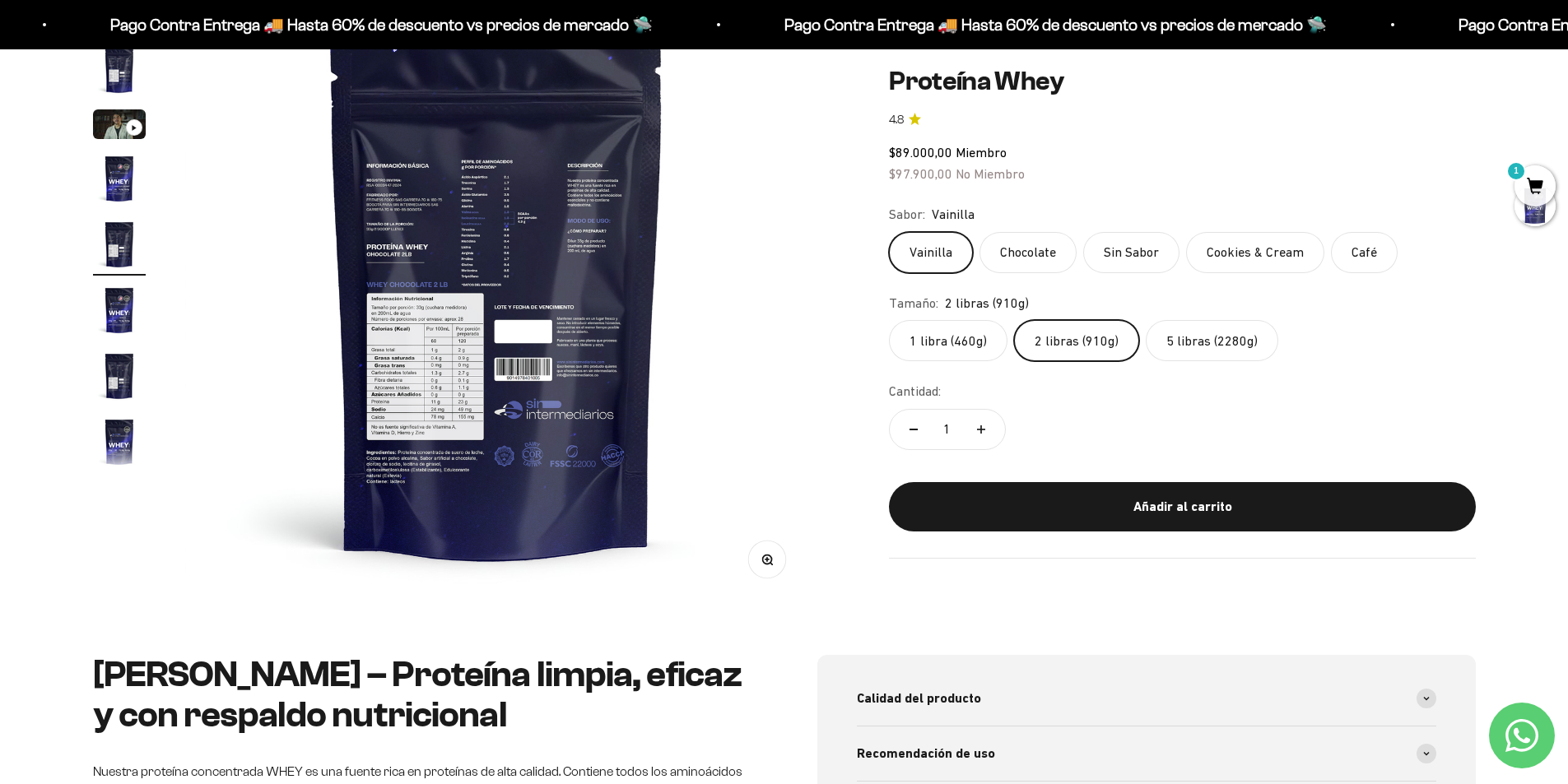
click at [1011, 255] on label "Chocolate" at bounding box center [1029, 253] width 97 height 41
click at [889, 232] on input "Chocolate" at bounding box center [888, 231] width 1 height 1
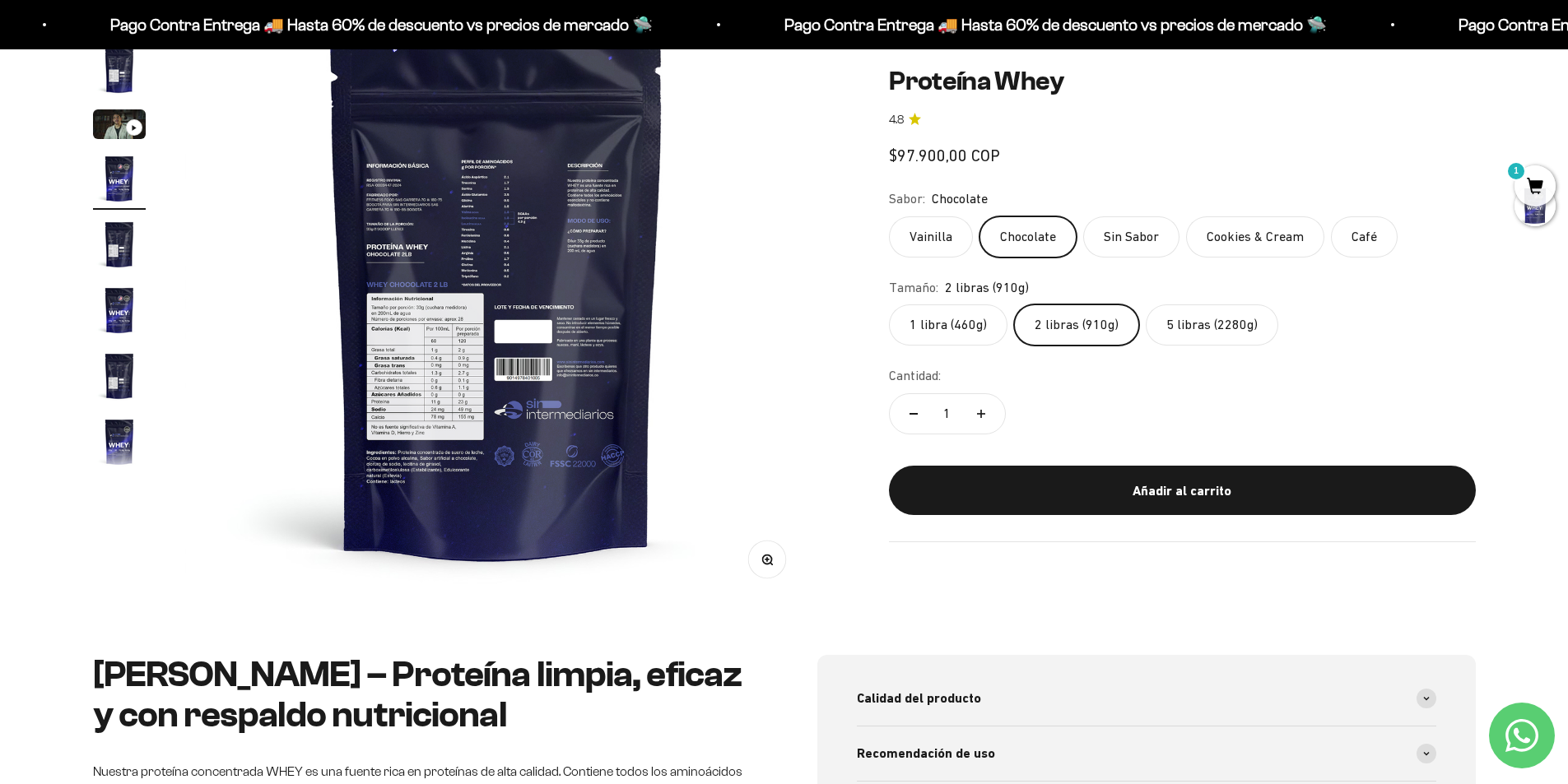
scroll to position [0, 1935]
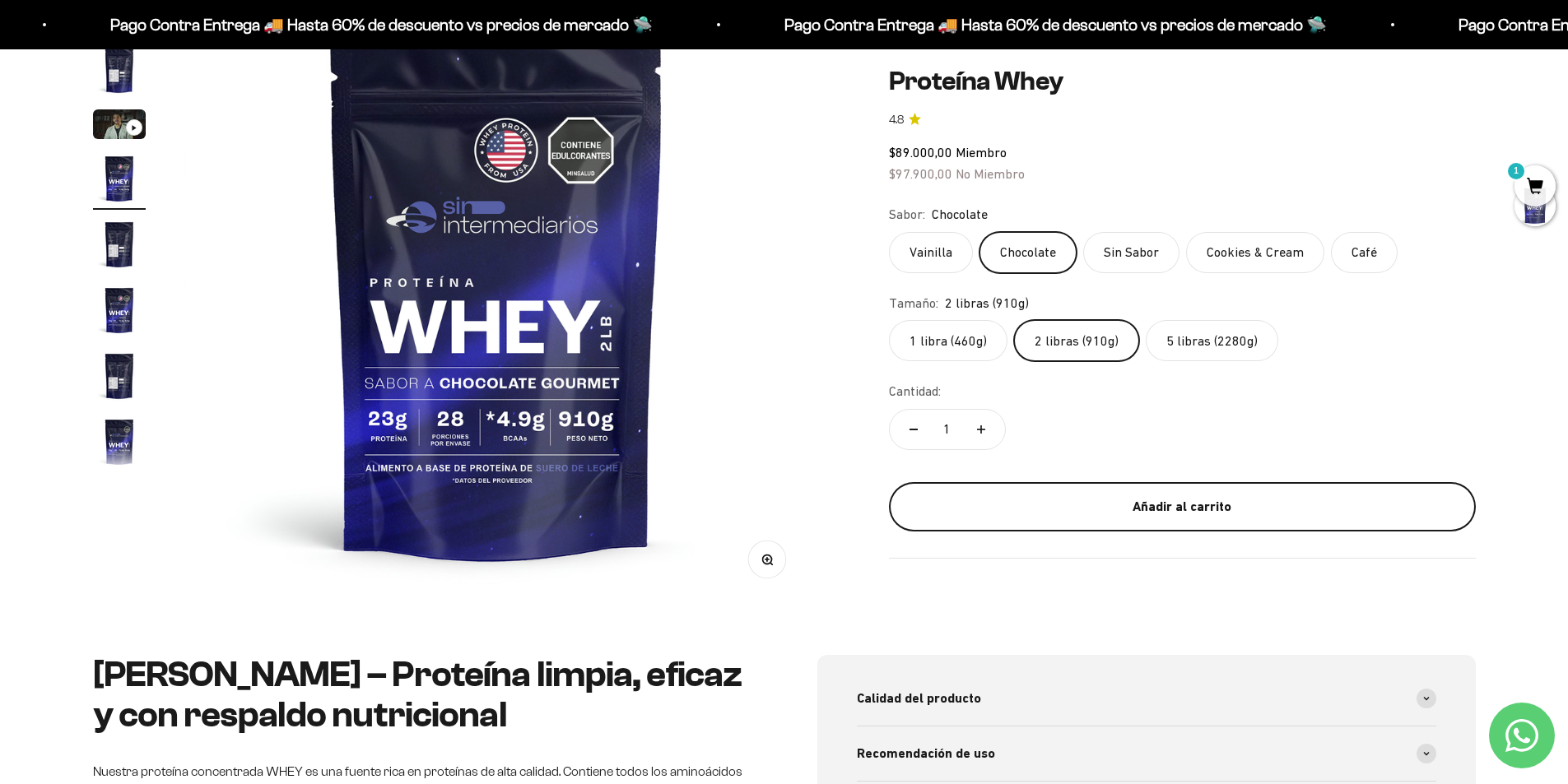
click at [1216, 496] on div "Añadir al carrito" at bounding box center [1183, 507] width 521 height 22
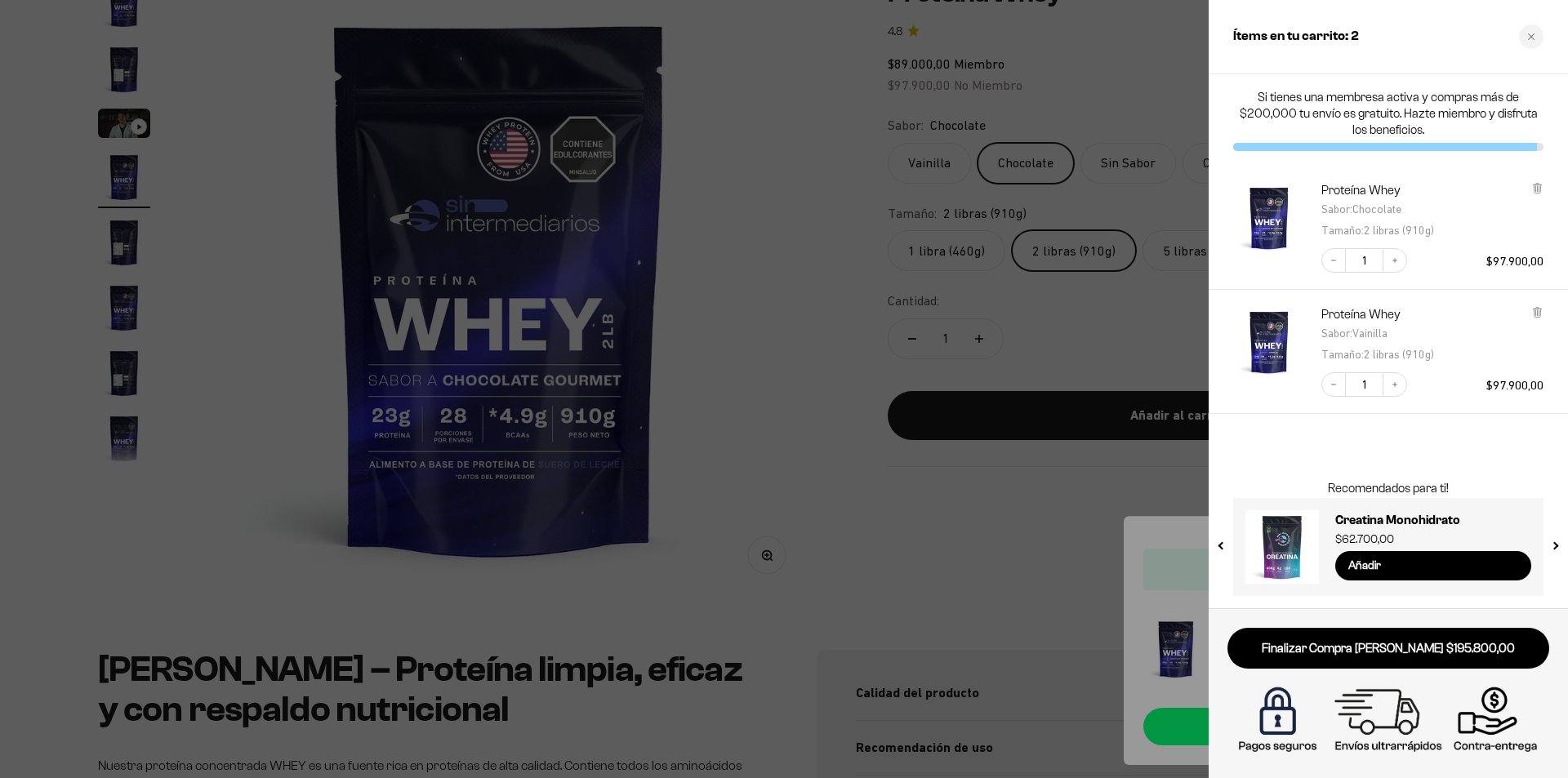
click at [1139, 347] on div at bounding box center [784, 389] width 1568 height 778
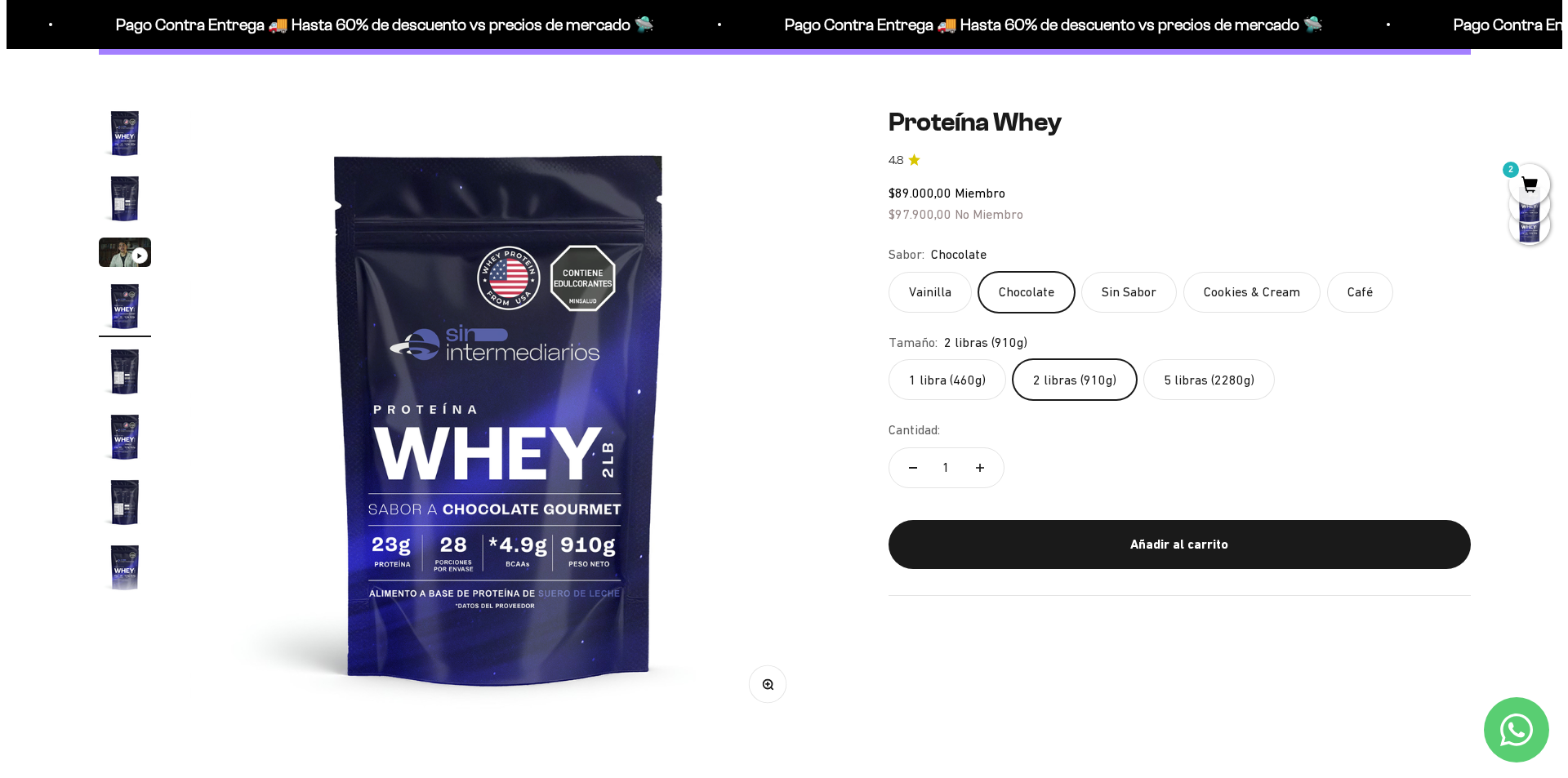
scroll to position [0, 0]
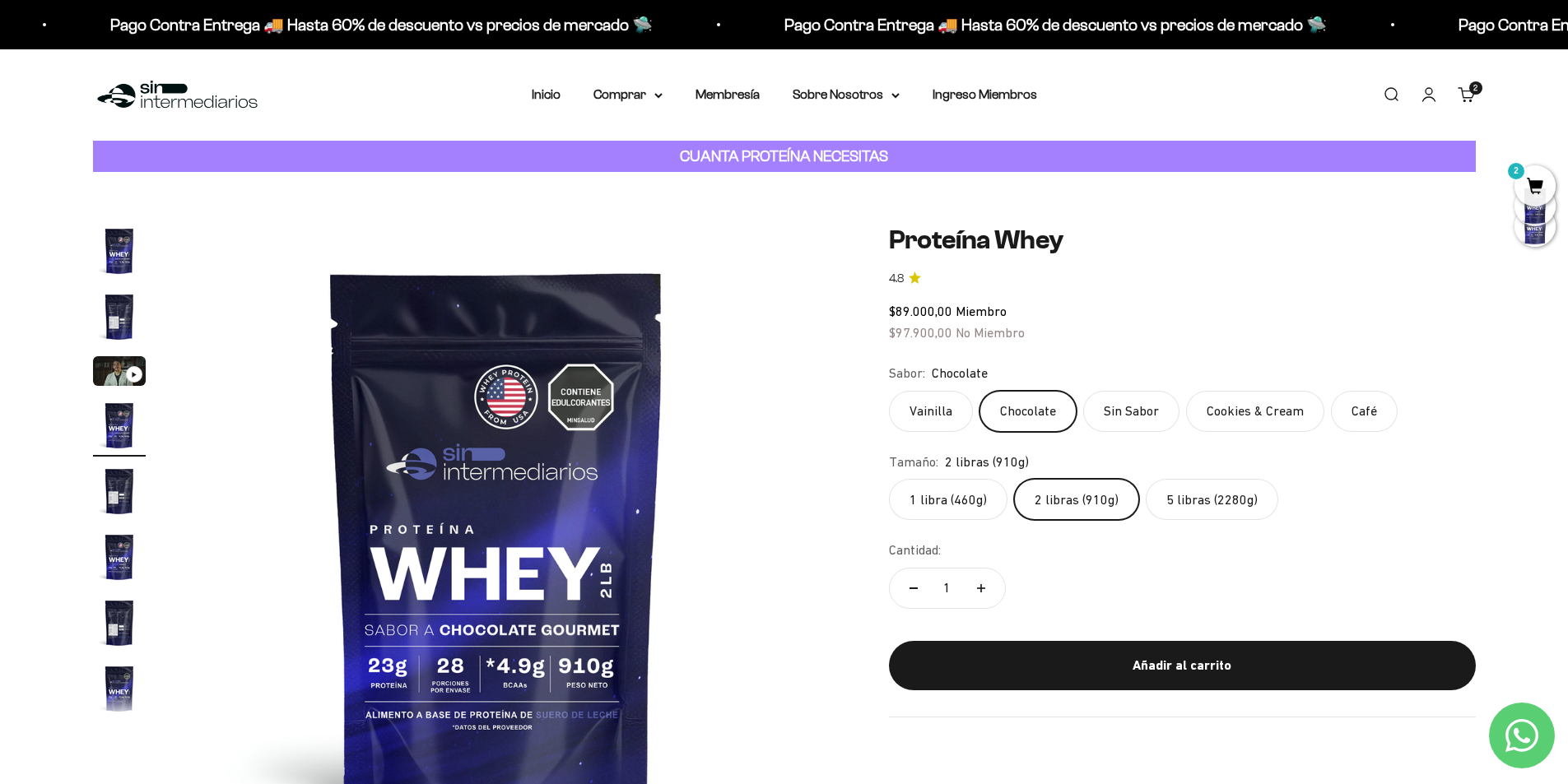
click at [1543, 178] on span "2" at bounding box center [1536, 186] width 41 height 41
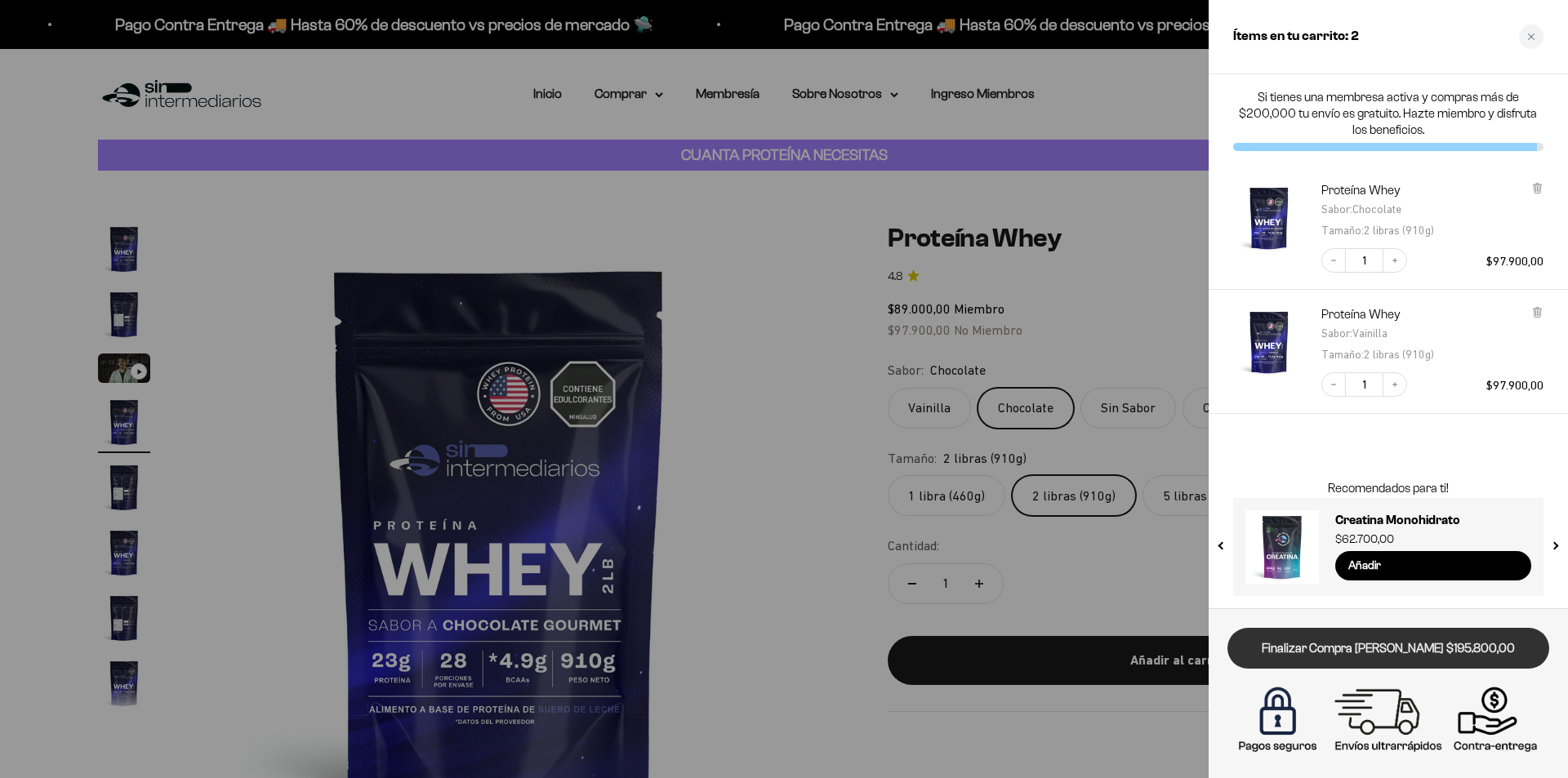
click at [1510, 654] on link "Finalizar Compra [PERSON_NAME] $195.800,00" at bounding box center [1388, 648] width 322 height 42
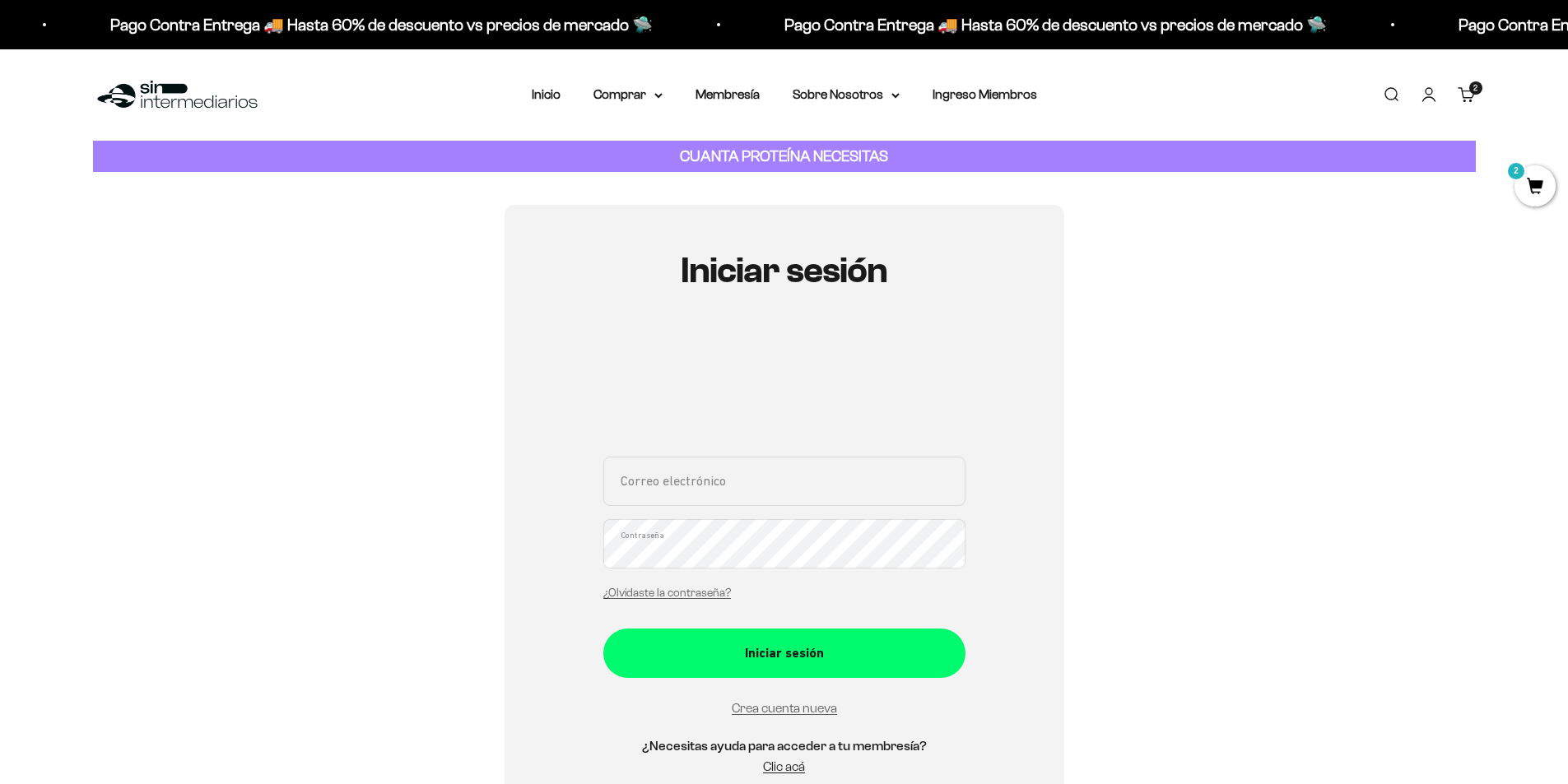
click at [818, 483] on input "Correo electrónico" at bounding box center [784, 481] width 362 height 50
type input "MARIACAROLINAFALLA@GMAIL.COM"
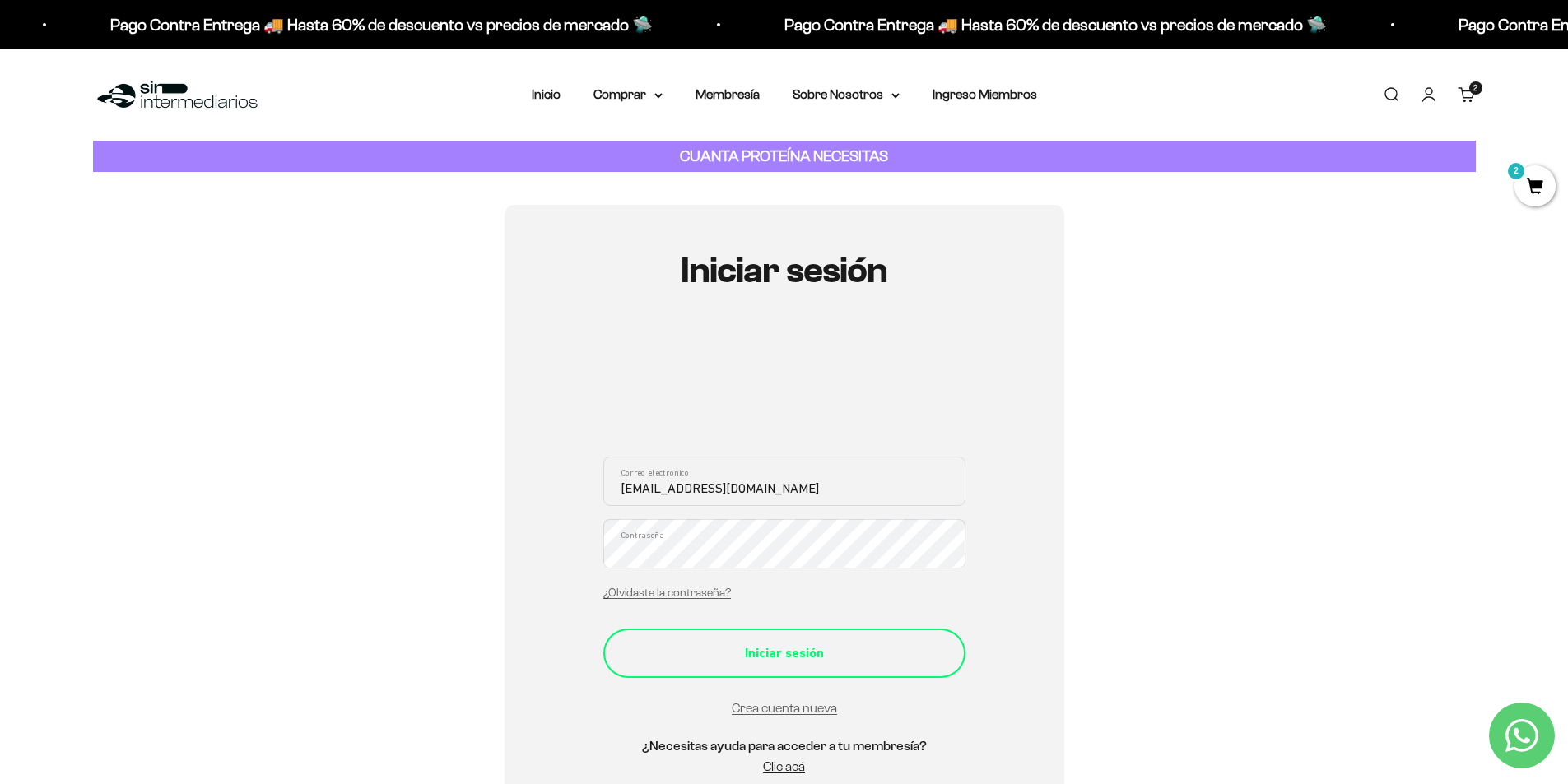
click at [796, 665] on button "Iniciar sesión" at bounding box center [784, 653] width 362 height 50
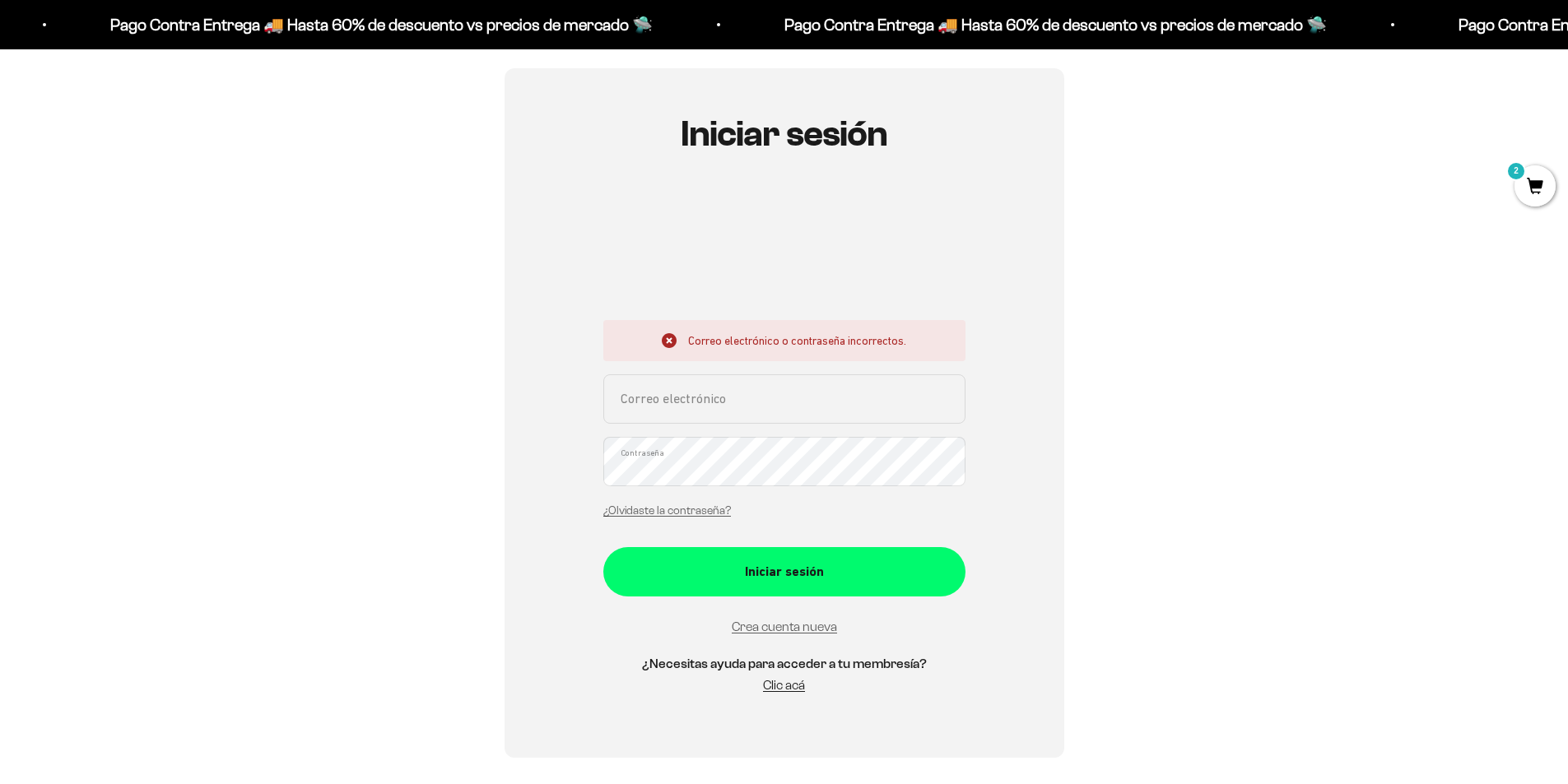
scroll to position [329, 0]
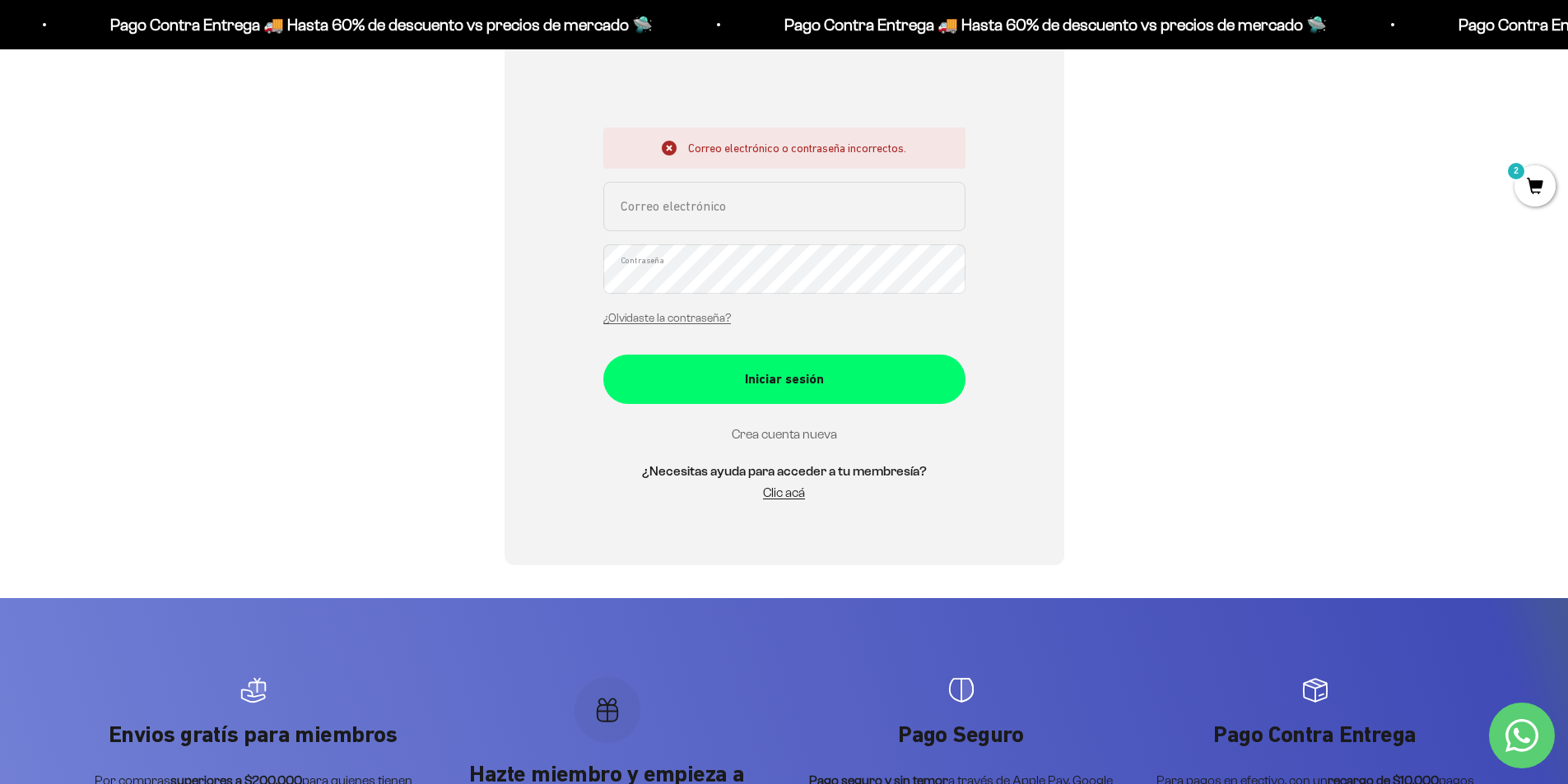
click at [779, 437] on link "Crea cuenta nueva" at bounding box center [784, 434] width 105 height 14
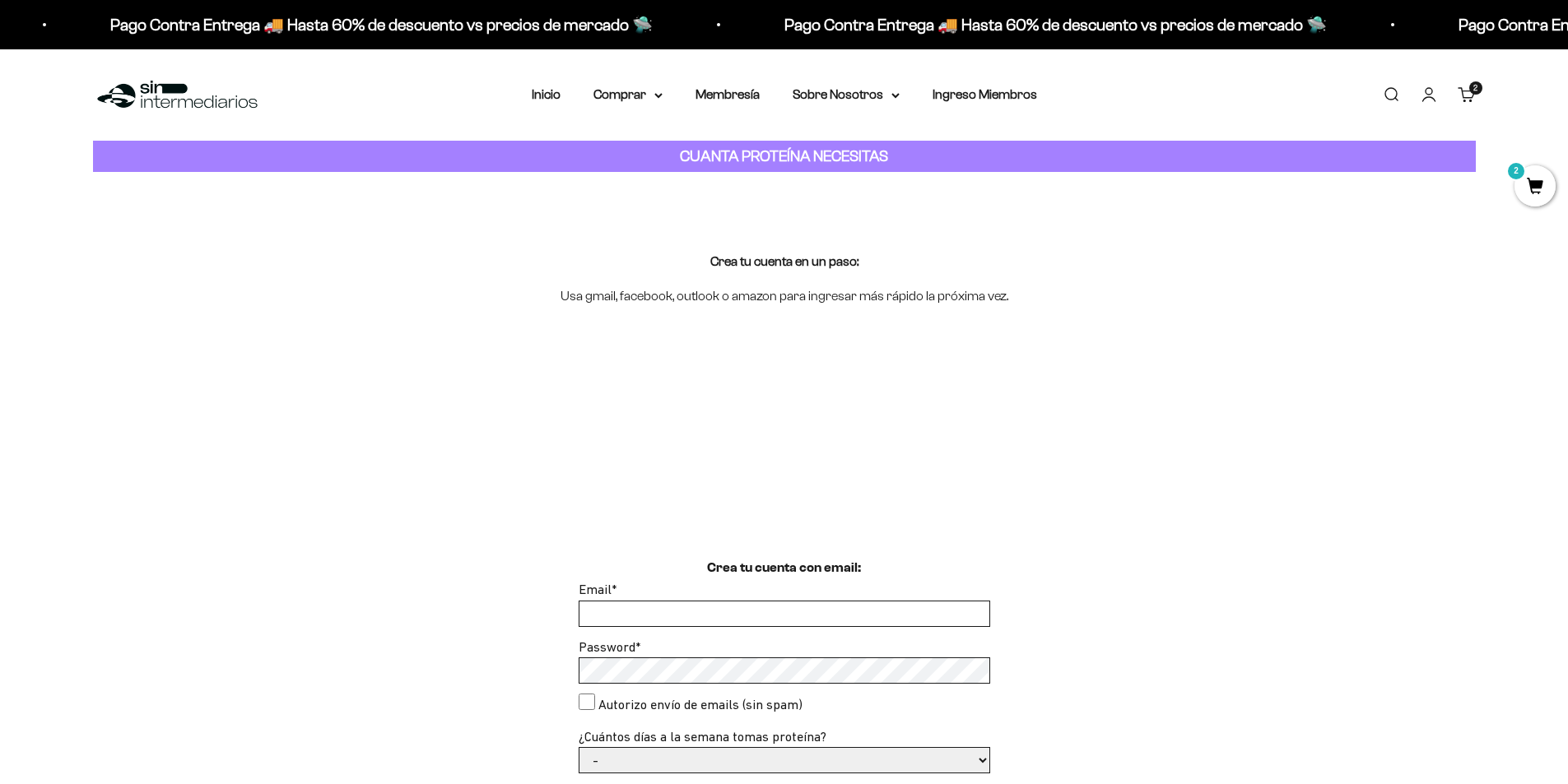
click at [678, 611] on input "Email *" at bounding box center [784, 613] width 410 height 24
type input "MARIACAROLINAFALLA@GMAIL.COM"
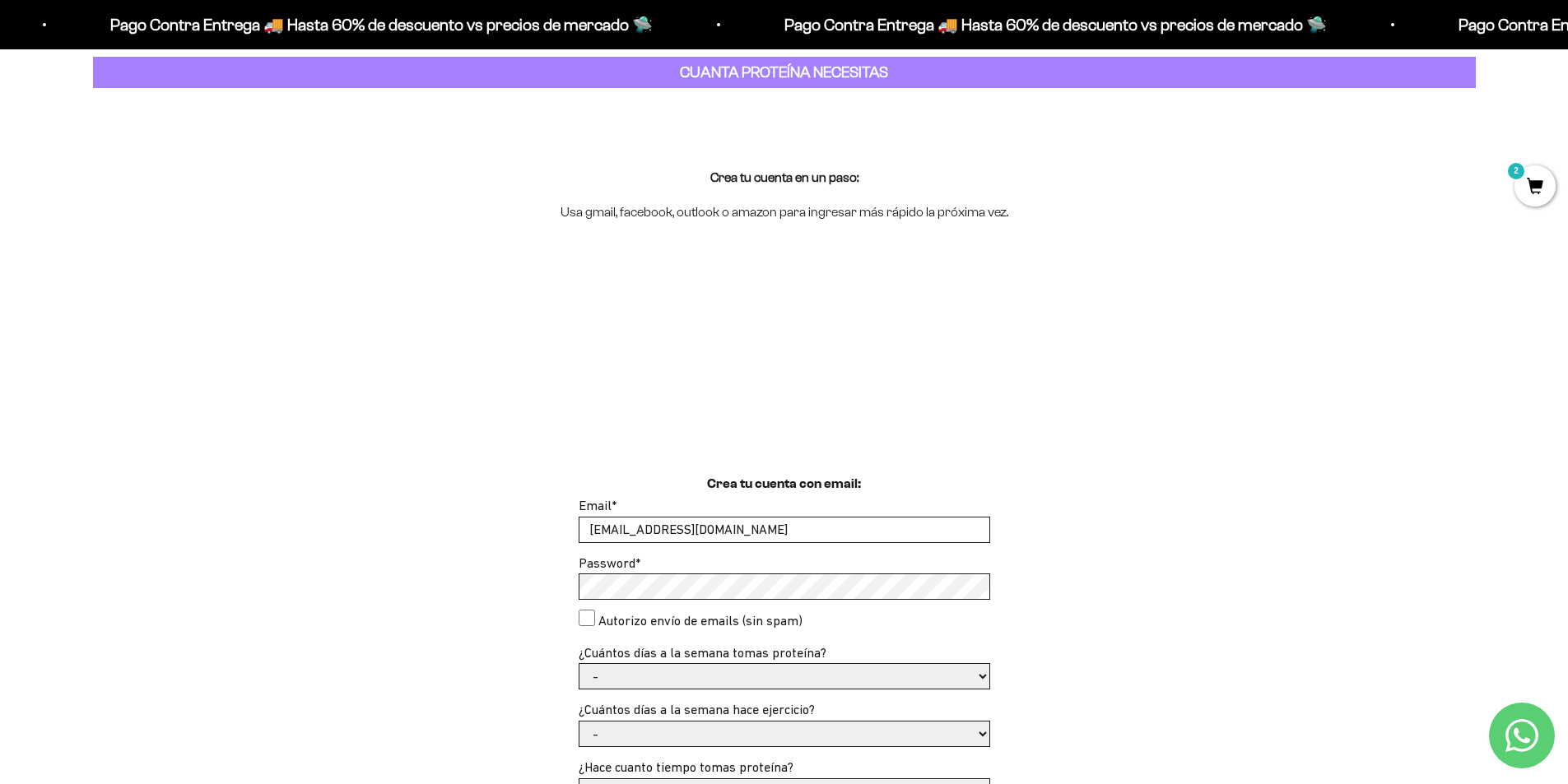
scroll to position [165, 0]
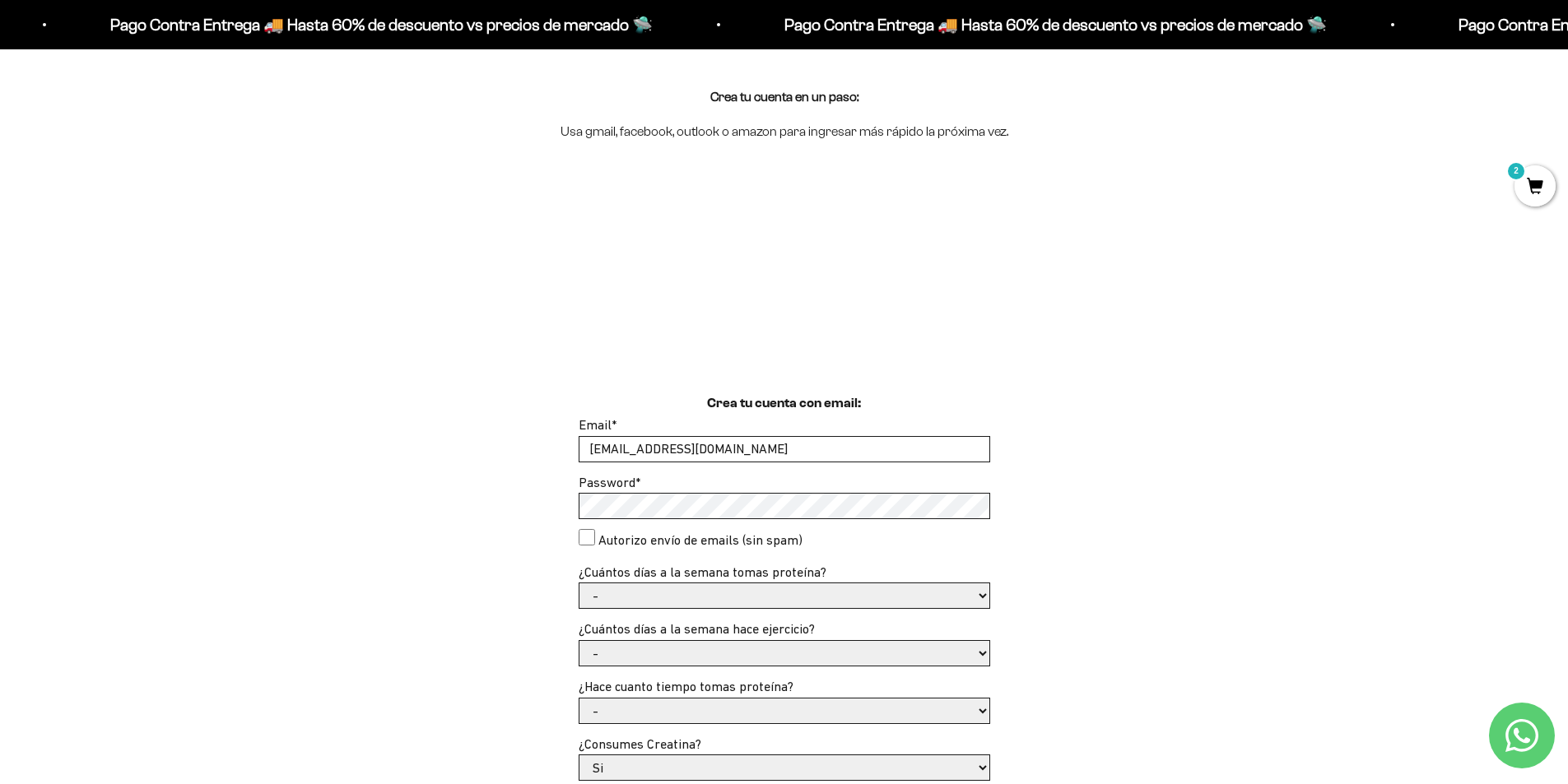
click at [747, 593] on select "- 1 o 2 3 a 5 6 o 7" at bounding box center [784, 595] width 410 height 24
select select "6 o 7"
click at [579, 583] on select "- 1 o 2 3 a 5 6 o 7" at bounding box center [784, 595] width 410 height 24
click at [680, 660] on select "- No hago 1 a 2 días 3 a 5 días 6 o 7 días" at bounding box center [784, 653] width 410 height 24
select select "3 a 5 días"
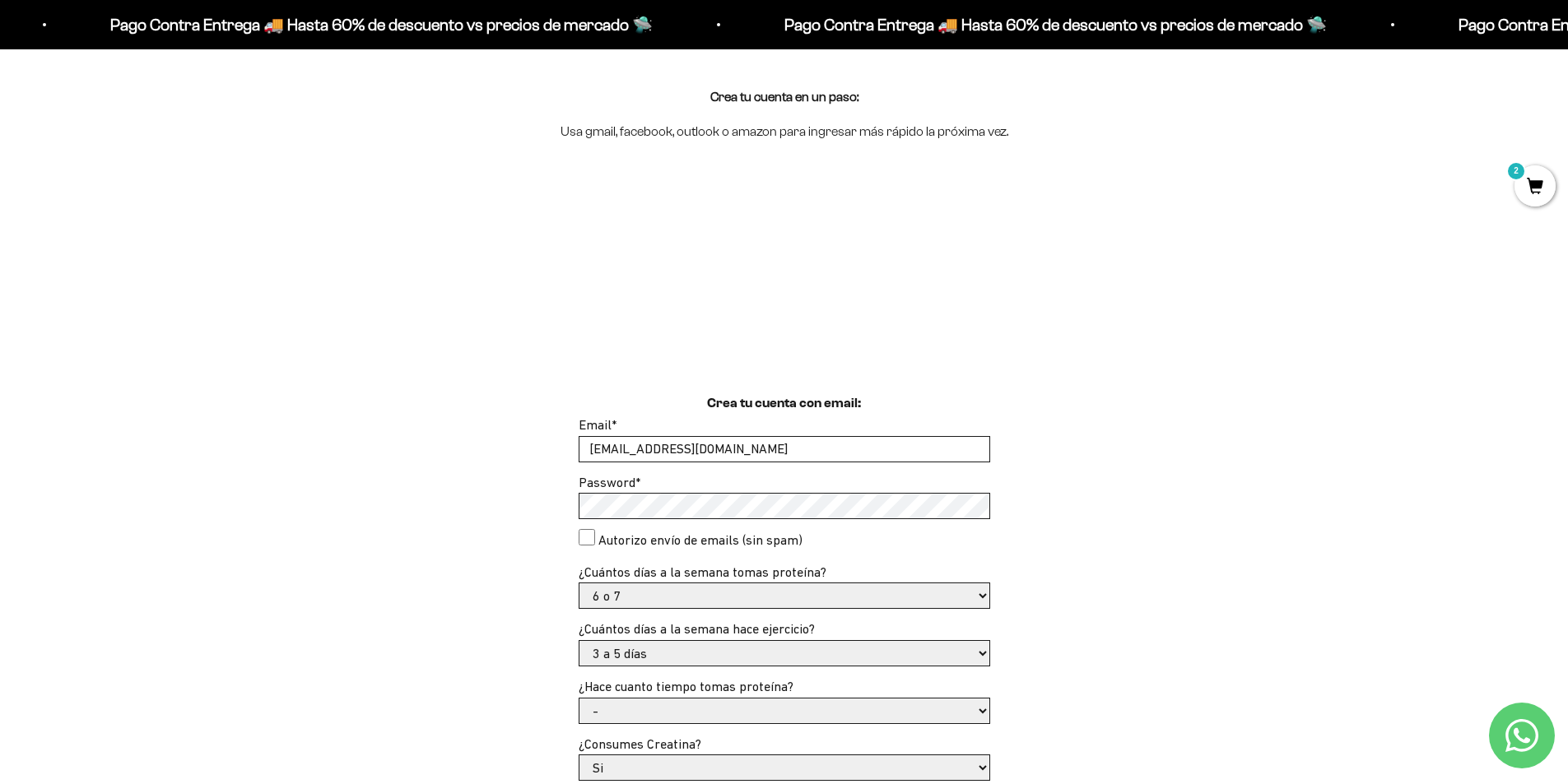
click at [579, 641] on select "- No hago 1 a 2 días 3 a 5 días 6 o 7 días" at bounding box center [784, 653] width 410 height 24
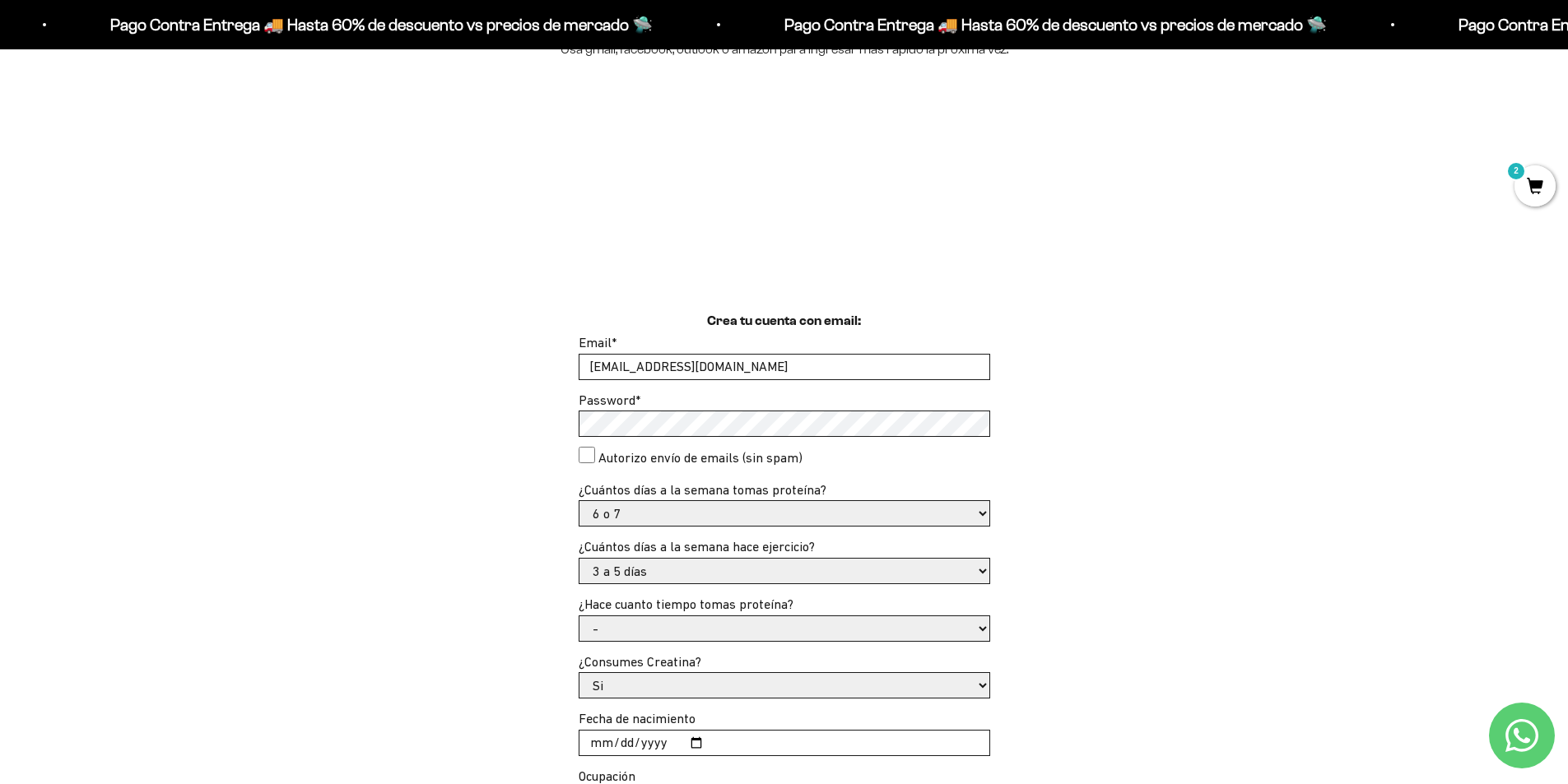
click at [680, 626] on select "- Apenas estoy empezando Menos de 6 meses Más de 6 meses Hace más de un año" at bounding box center [784, 628] width 410 height 24
select select "Apenas estoy empezando"
click at [579, 617] on select "- Apenas estoy empezando Menos de 6 meses Más de 6 meses Hace más de un año" at bounding box center [784, 628] width 410 height 24
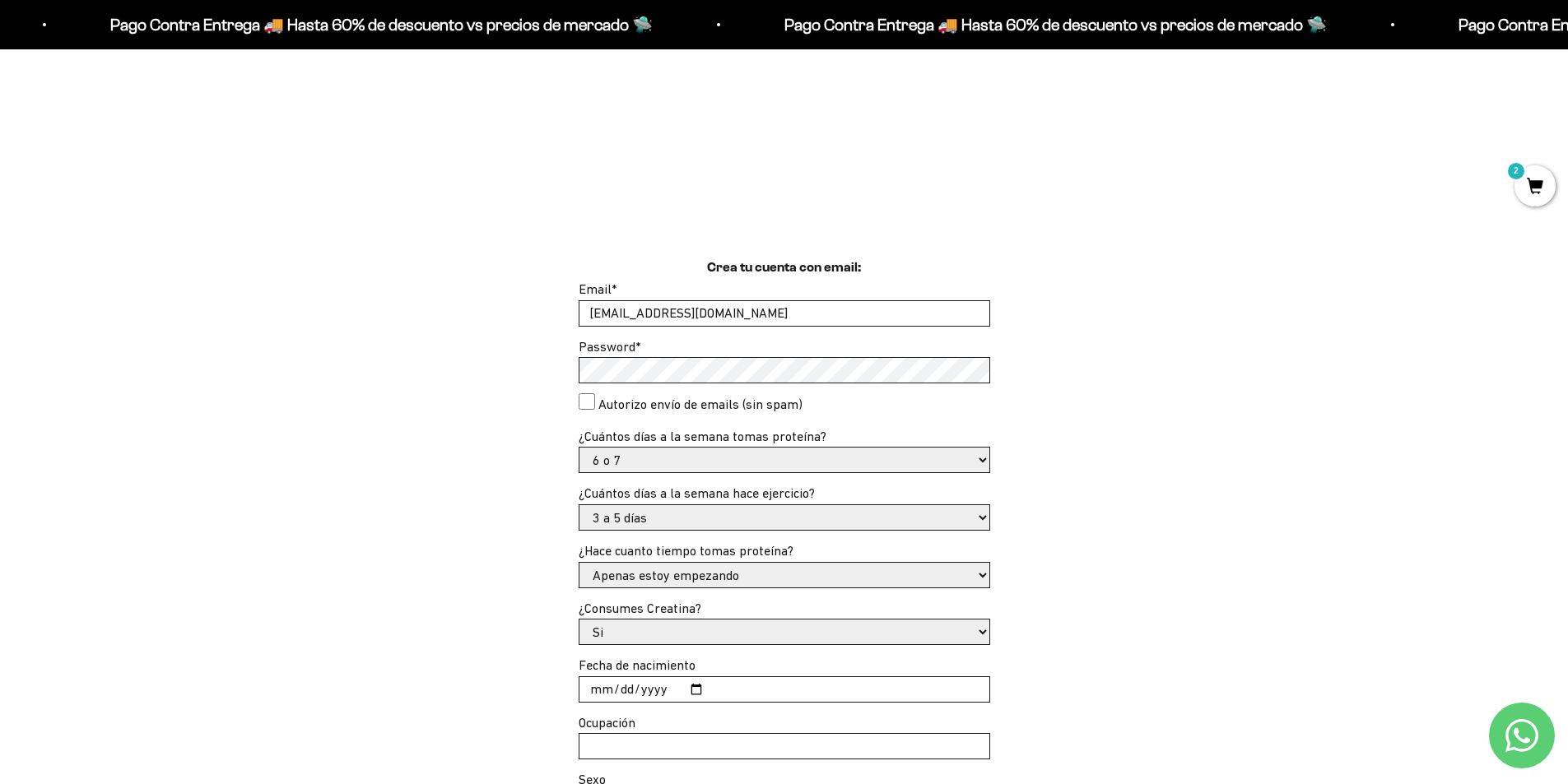
scroll to position [329, 0]
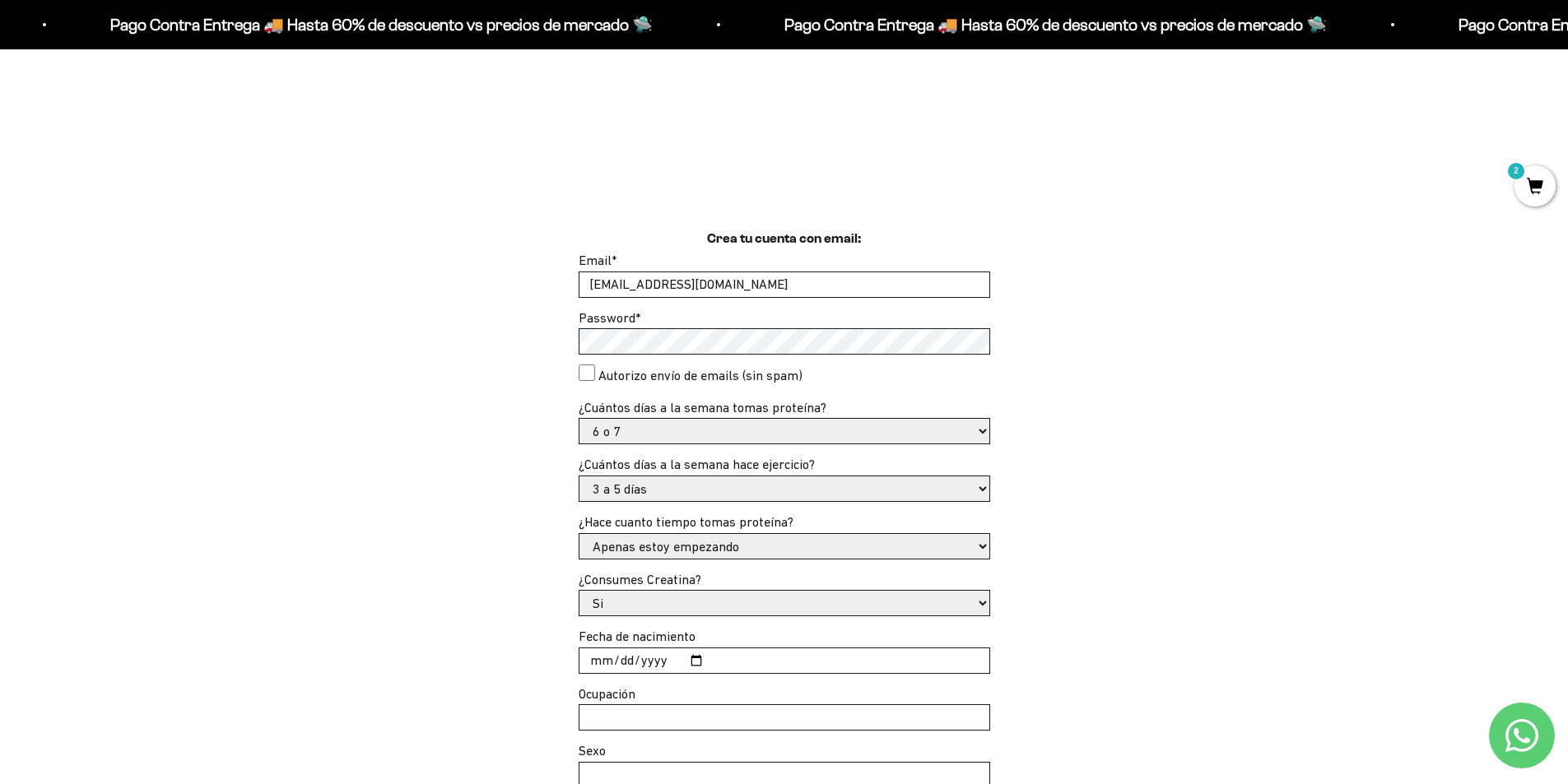
click at [660, 659] on input "Fecha de nacimiento" at bounding box center [784, 660] width 410 height 24
click at [694, 661] on input "Fecha de nacimiento" at bounding box center [784, 660] width 410 height 24
type input "1992-06-19"
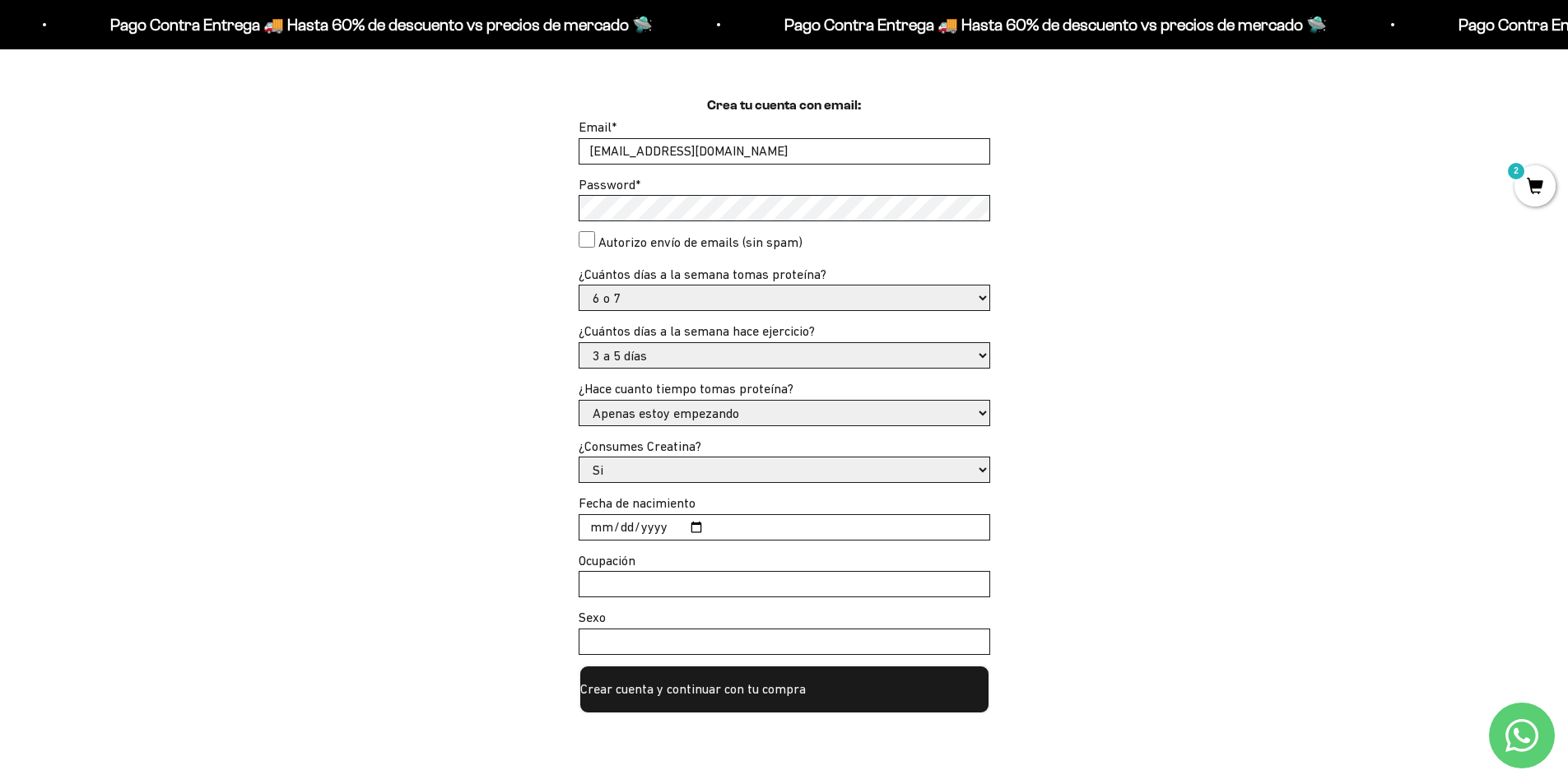
scroll to position [493, 0]
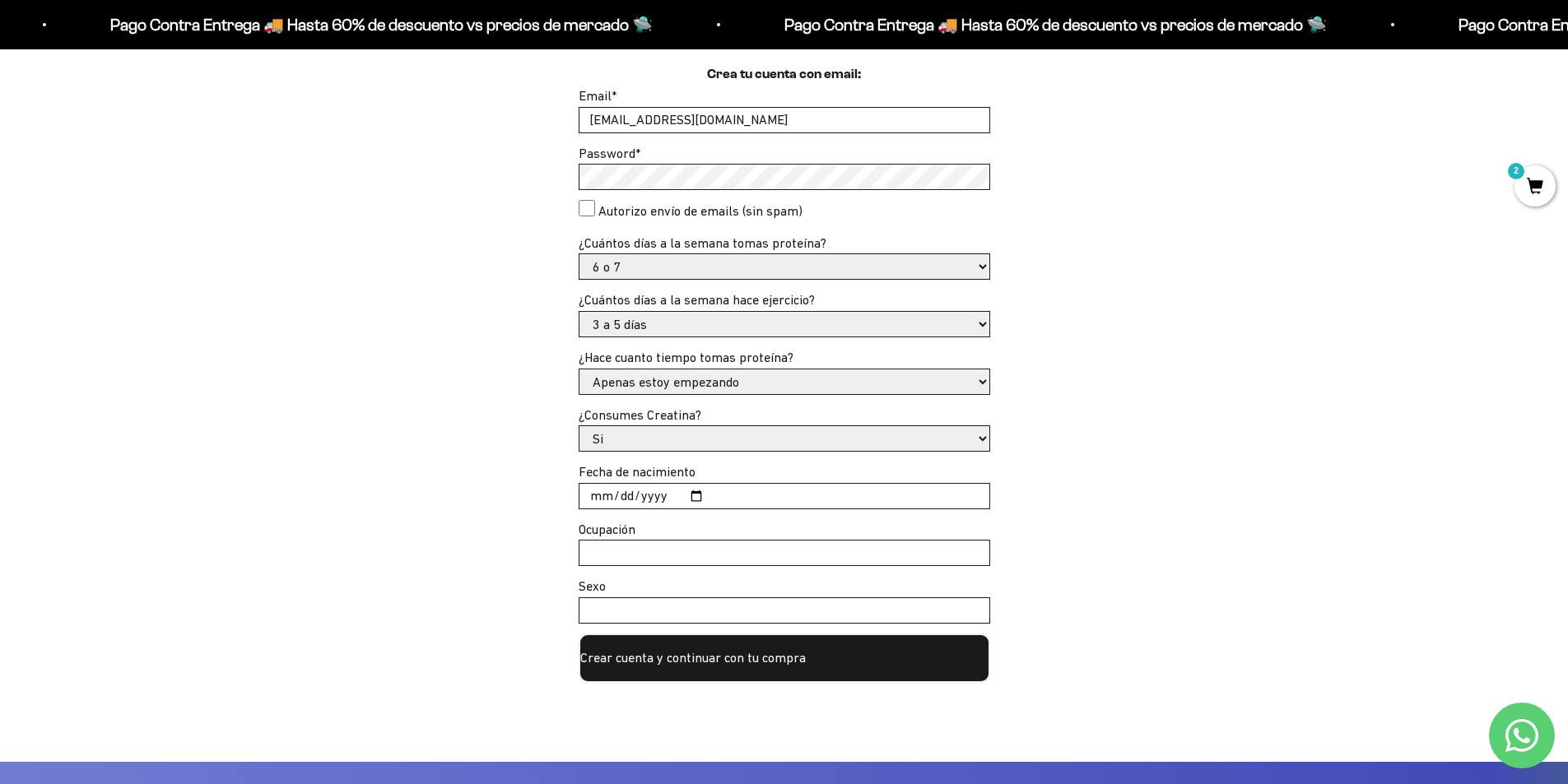
click at [713, 548] on input "Ocupación" at bounding box center [784, 553] width 410 height 24
type input "pediatra"
click at [601, 613] on input "Sexo" at bounding box center [784, 610] width 410 height 24
type input "femenino"
click at [775, 655] on button "Crear cuenta y continuar con tu compra" at bounding box center [784, 658] width 412 height 50
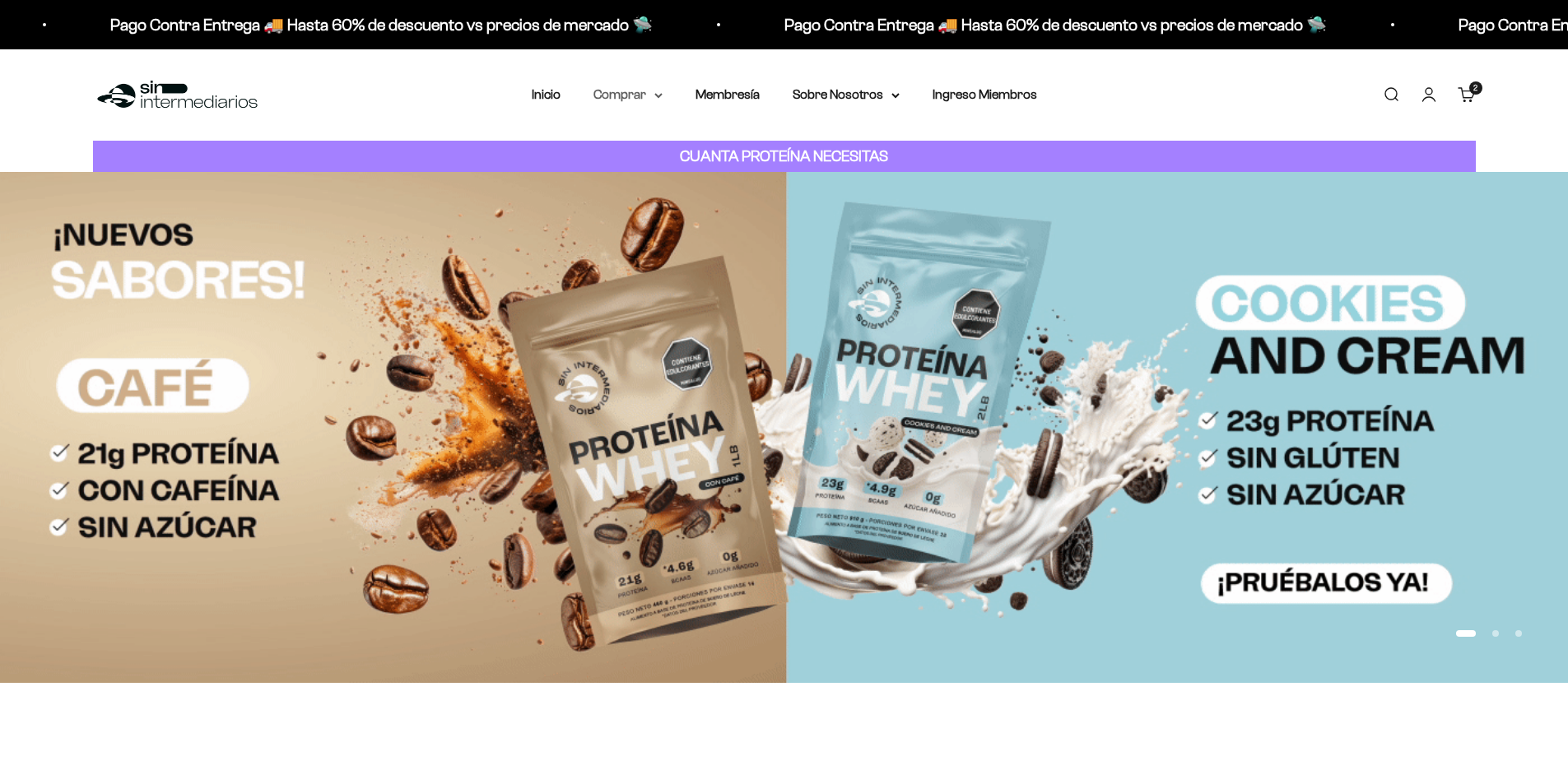
click at [632, 93] on summary "Comprar" at bounding box center [628, 95] width 69 height 22
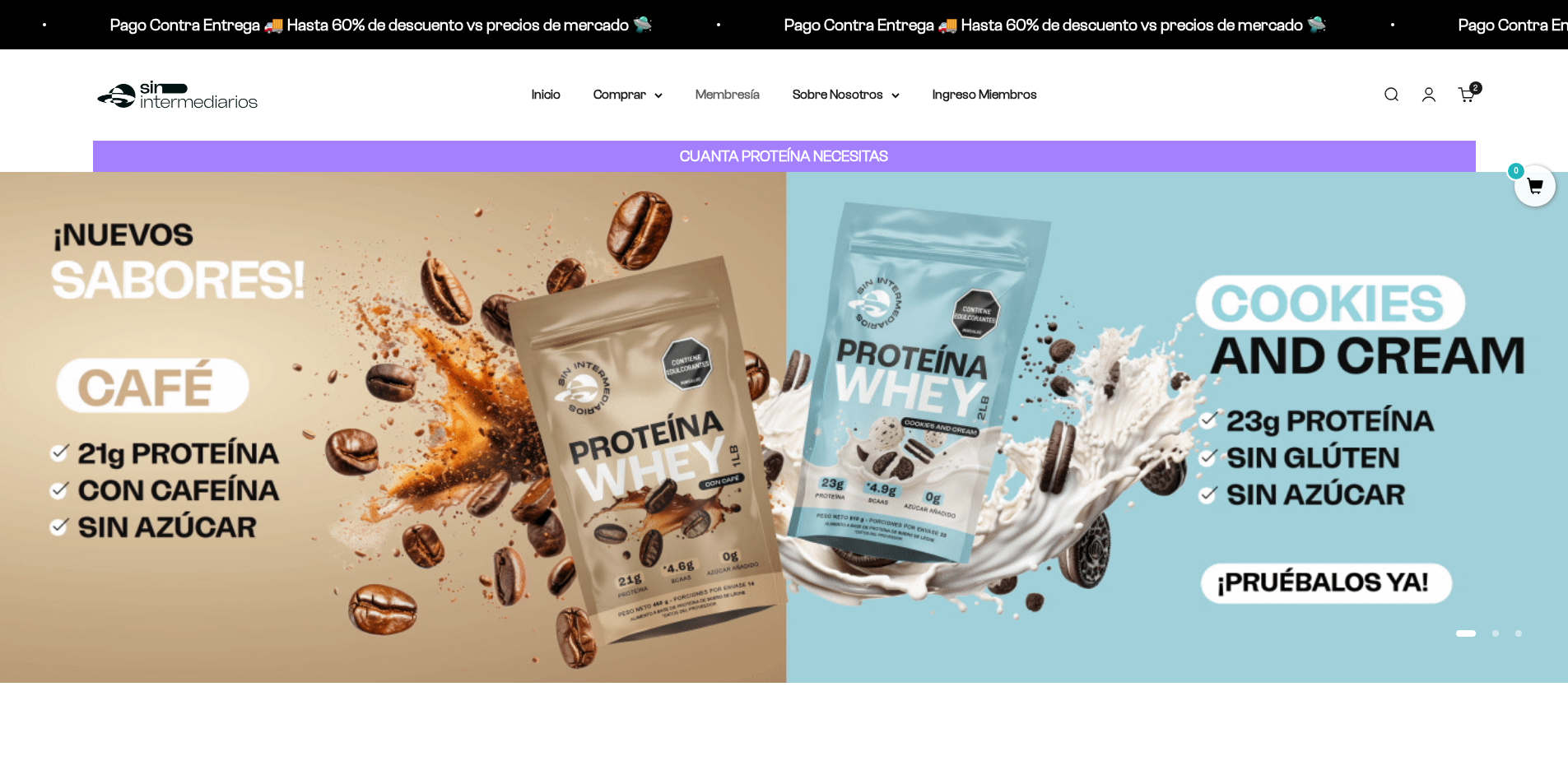
click at [717, 95] on link "Membresía" at bounding box center [727, 95] width 64 height 14
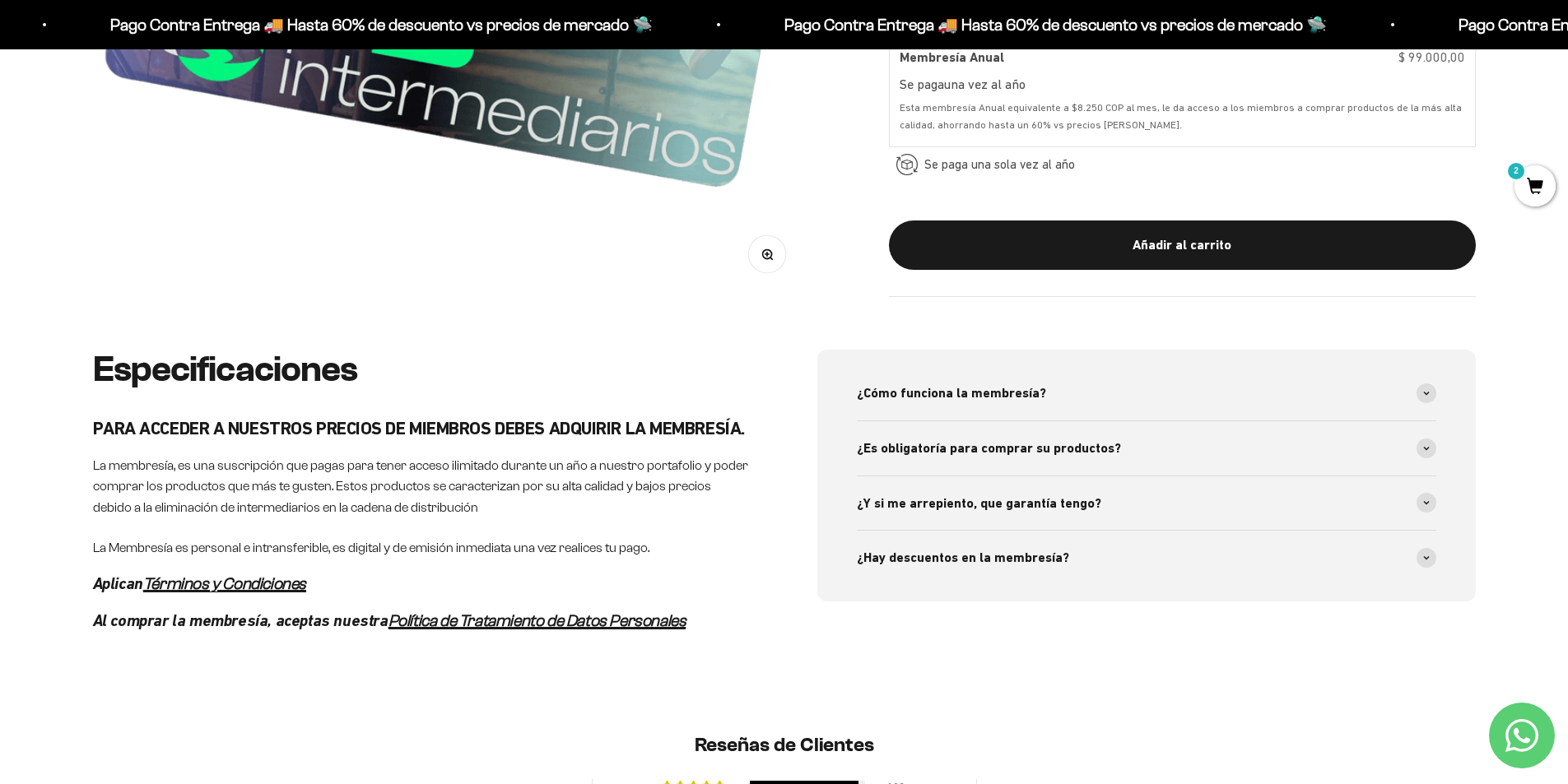
scroll to position [658, 0]
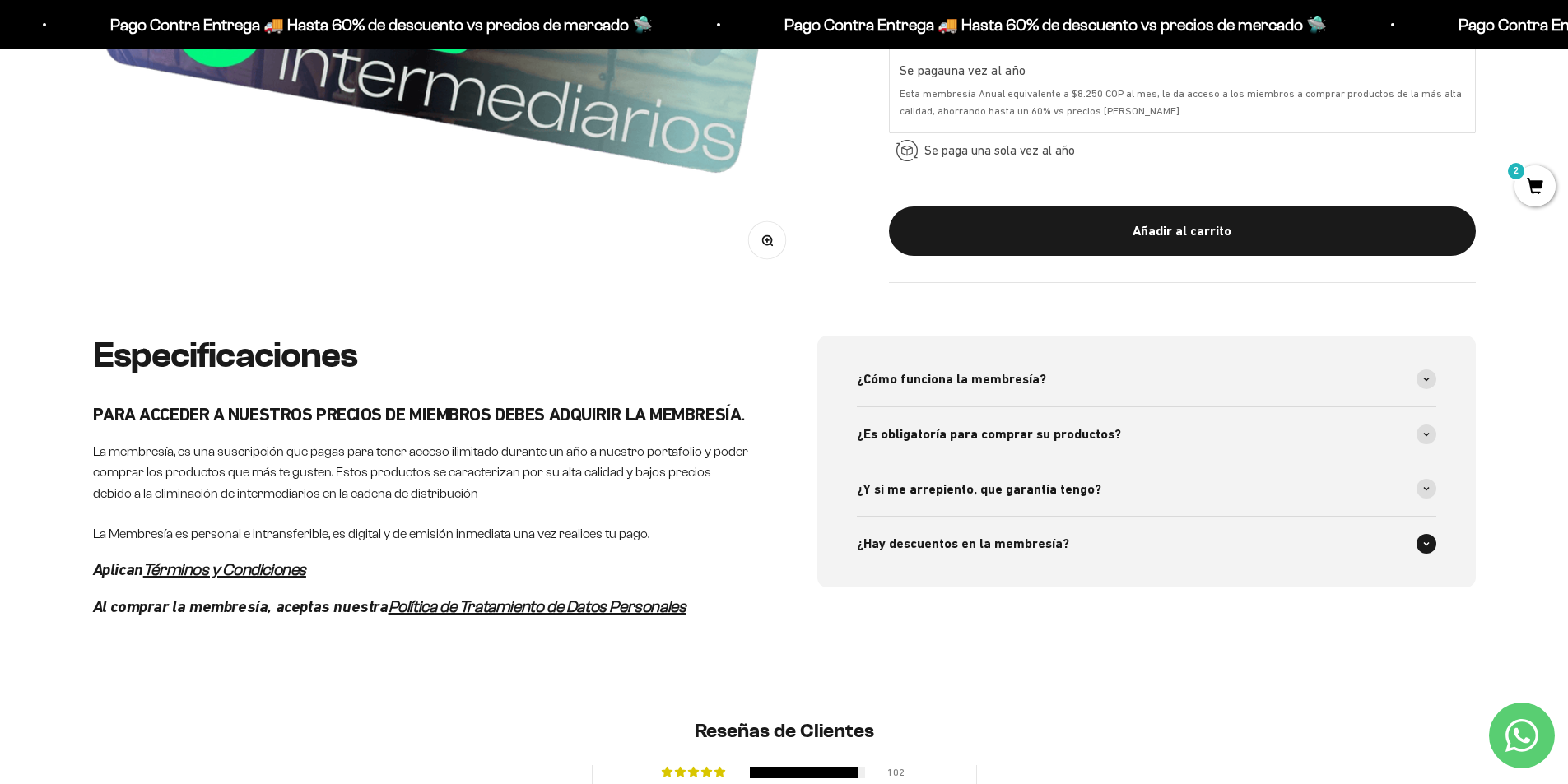
click at [1049, 545] on span "¿Hay descuentos en la membresía?" at bounding box center [964, 544] width 213 height 22
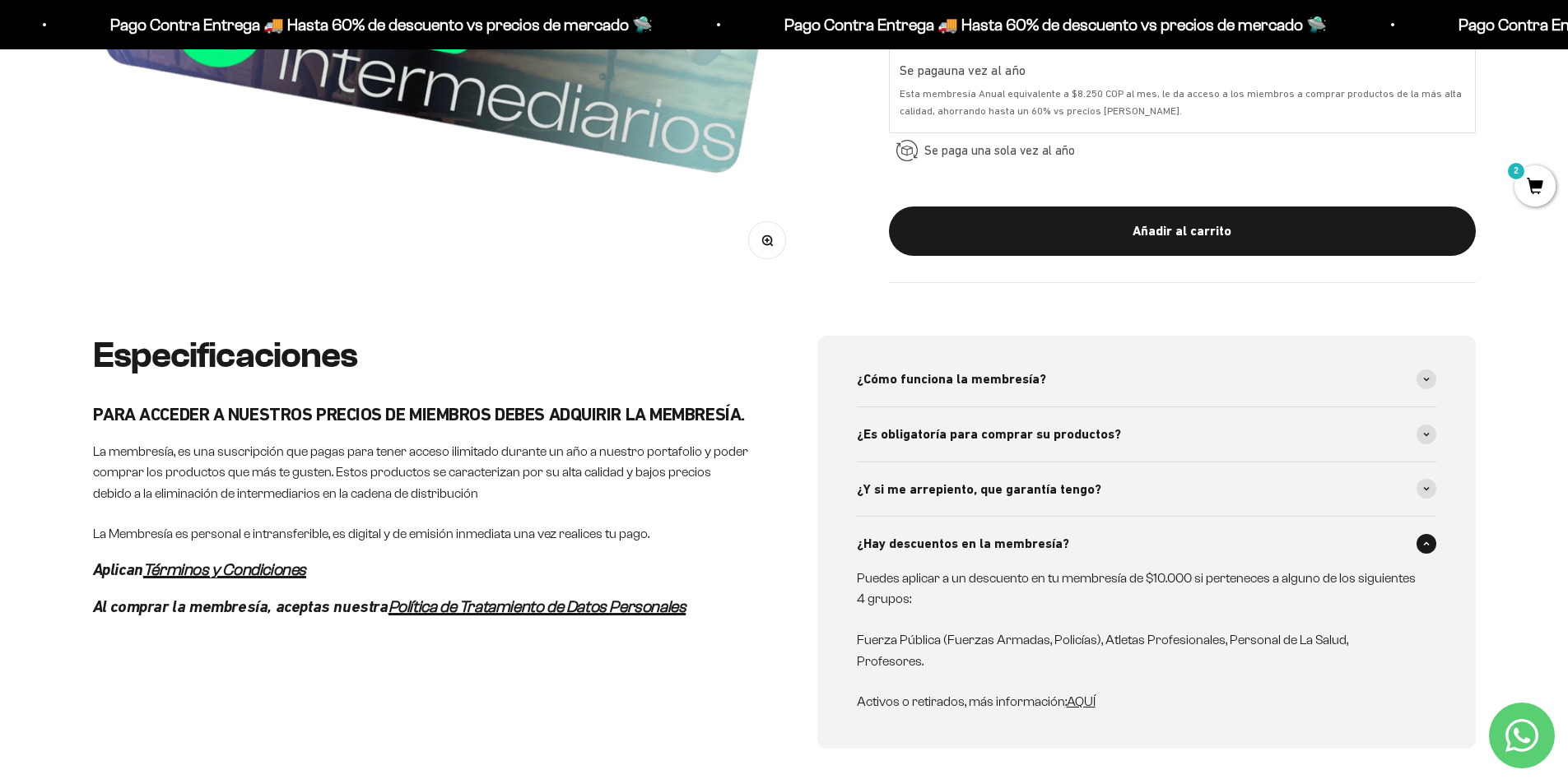
click at [1084, 694] on span "AQUÍ" at bounding box center [1082, 701] width 29 height 14
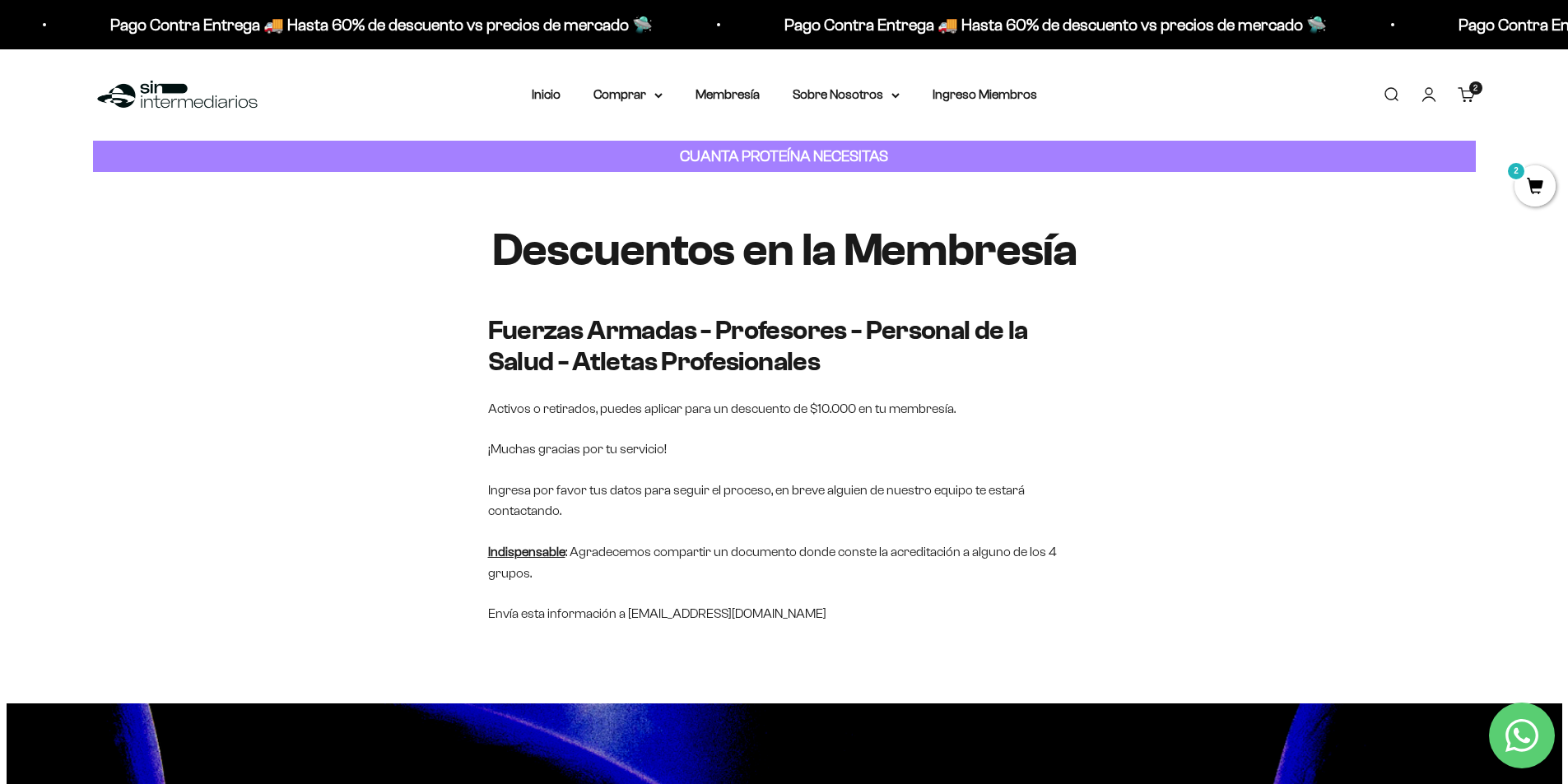
drag, startPoint x: 859, startPoint y: 663, endPoint x: 638, endPoint y: 665, distance: 221.0
click at [638, 625] on p "Envía esta información a [EMAIL_ADDRESS][DOMAIN_NAME]" at bounding box center [784, 614] width 593 height 22
copy p "[EMAIL_ADDRESS][DOMAIN_NAME]"
